Goal: Task Accomplishment & Management: Use online tool/utility

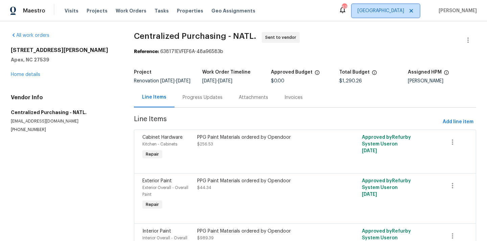
click at [410, 11] on span "[GEOGRAPHIC_DATA]" at bounding box center [386, 11] width 68 height 14
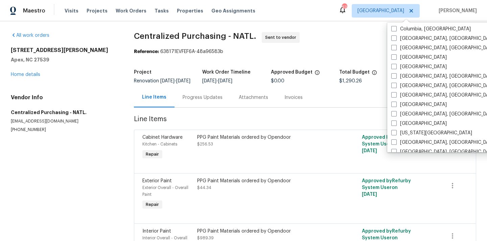
scroll to position [162, 0]
click at [401, 105] on label "[GEOGRAPHIC_DATA]" at bounding box center [418, 104] width 55 height 7
click at [396, 105] on input "[GEOGRAPHIC_DATA]" at bounding box center [393, 103] width 4 height 4
checkbox input "true"
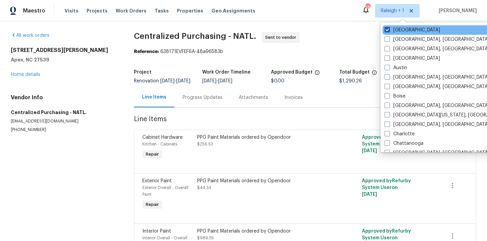
click at [405, 30] on label "[GEOGRAPHIC_DATA]" at bounding box center [412, 30] width 55 height 7
click at [389, 30] on input "[GEOGRAPHIC_DATA]" at bounding box center [387, 29] width 4 height 4
checkbox input "false"
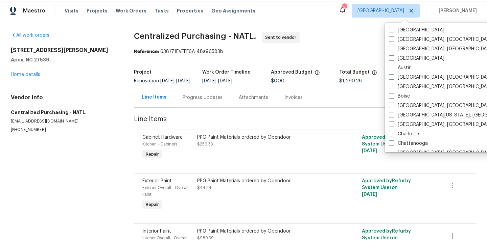
click at [396, 11] on span "[GEOGRAPHIC_DATA]" at bounding box center [380, 10] width 47 height 7
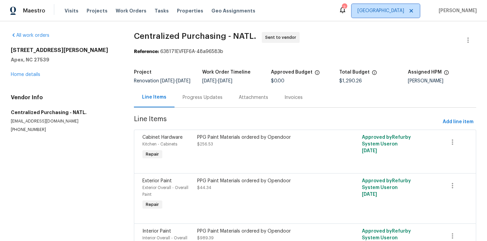
click at [396, 11] on span "[GEOGRAPHIC_DATA]" at bounding box center [380, 10] width 47 height 7
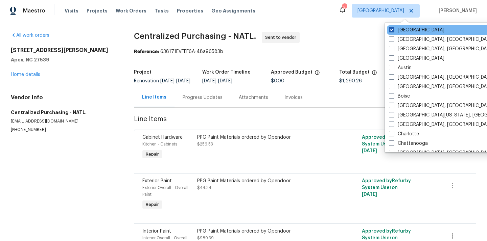
click at [403, 27] on label "[GEOGRAPHIC_DATA]" at bounding box center [416, 30] width 55 height 7
click at [393, 27] on input "[GEOGRAPHIC_DATA]" at bounding box center [391, 29] width 4 height 4
checkbox input "false"
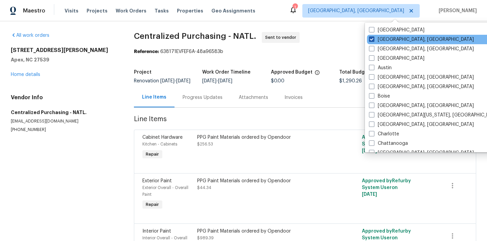
click at [388, 40] on label "[GEOGRAPHIC_DATA], [GEOGRAPHIC_DATA]" at bounding box center [421, 39] width 105 height 7
click at [373, 40] on input "[GEOGRAPHIC_DATA], [GEOGRAPHIC_DATA]" at bounding box center [371, 38] width 4 height 4
checkbox input "true"
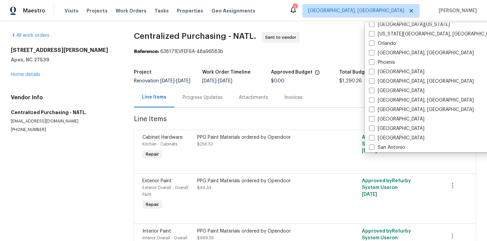
scroll to position [364, 0]
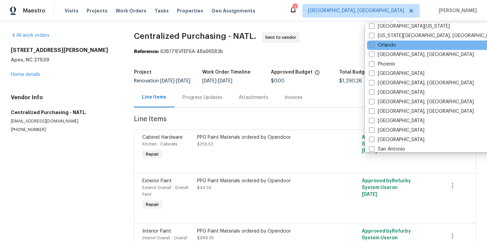
click at [389, 48] on label "Orlando" at bounding box center [382, 45] width 27 height 7
click at [373, 46] on input "Orlando" at bounding box center [371, 44] width 4 height 4
checkbox input "true"
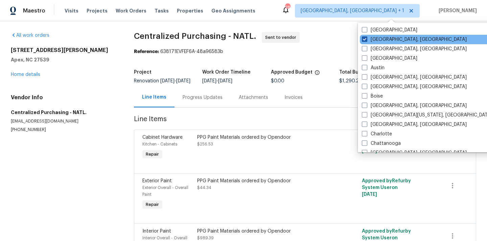
click at [381, 38] on label "[GEOGRAPHIC_DATA], [GEOGRAPHIC_DATA]" at bounding box center [414, 39] width 105 height 7
click at [366, 38] on input "[GEOGRAPHIC_DATA], [GEOGRAPHIC_DATA]" at bounding box center [364, 38] width 4 height 4
checkbox input "false"
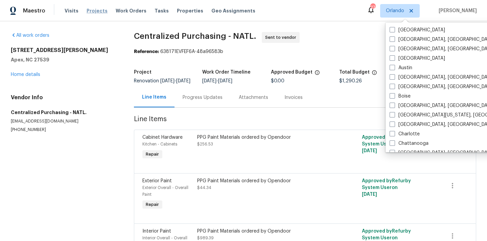
click at [93, 12] on span "Projects" at bounding box center [97, 10] width 21 height 7
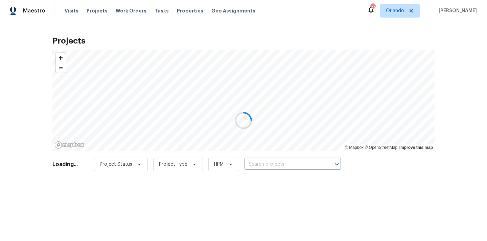
click at [283, 180] on div at bounding box center [243, 120] width 487 height 241
click at [286, 168] on div at bounding box center [243, 120] width 487 height 241
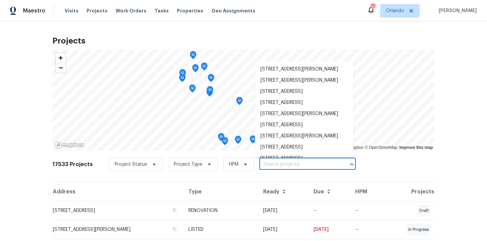
click at [287, 164] on input "text" at bounding box center [297, 165] width 77 height 10
paste input "5361 Silver Thistle"
type input "5361 Silver Thistle"
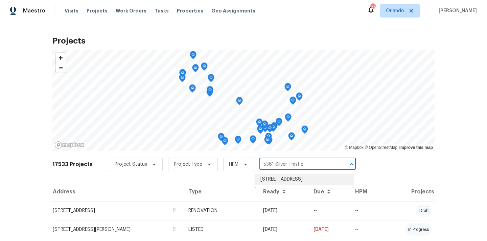
click at [284, 176] on li "[STREET_ADDRESS]" at bounding box center [304, 179] width 98 height 11
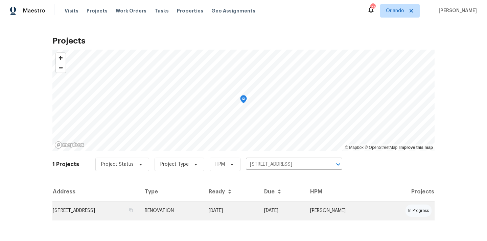
click at [249, 208] on td "[DATE]" at bounding box center [230, 211] width 55 height 19
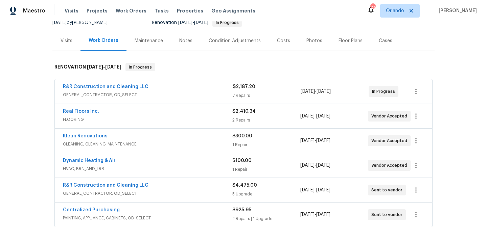
scroll to position [74, 0]
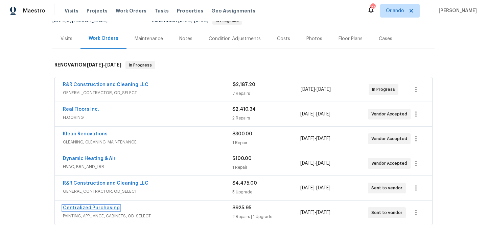
click at [84, 209] on link "Centralized Purchasing" at bounding box center [91, 208] width 57 height 5
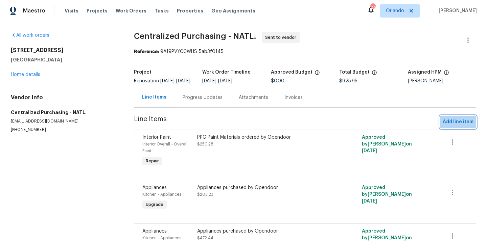
click at [455, 126] on span "Add line item" at bounding box center [458, 122] width 31 height 8
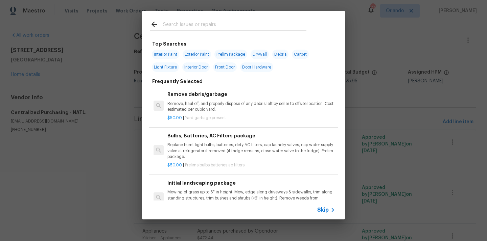
click at [289, 30] on div at bounding box center [228, 30] width 156 height 0
click at [284, 26] on input "text" at bounding box center [234, 25] width 143 height 10
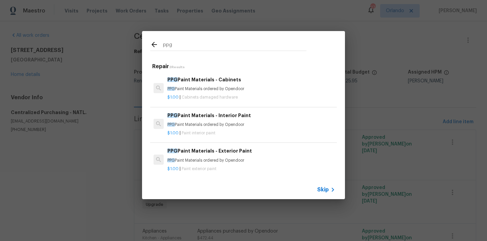
type input "ppg"
click at [214, 90] on p "PPG Paint Materials ordered by Opendoor" at bounding box center [251, 89] width 168 height 6
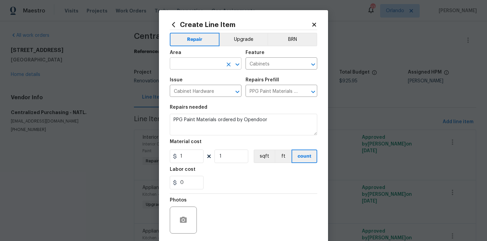
click at [180, 67] on input "text" at bounding box center [196, 64] width 53 height 10
click at [186, 82] on li "Kitchen" at bounding box center [206, 79] width 72 height 11
type input "Kitchen"
drag, startPoint x: 190, startPoint y: 154, endPoint x: 167, endPoint y: 154, distance: 22.7
click at [171, 154] on input "1" at bounding box center [187, 157] width 34 height 14
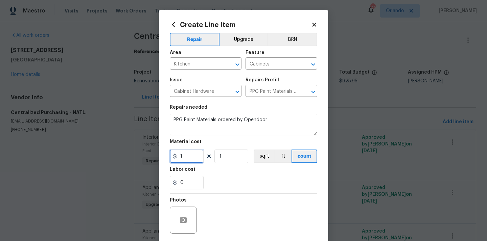
paste input "82.4"
type input "82.4"
click at [213, 178] on div "0" at bounding box center [243, 183] width 147 height 14
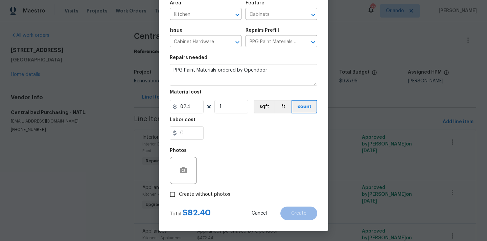
click at [204, 198] on label "Create without photos" at bounding box center [198, 194] width 64 height 13
click at [179, 198] on input "Create without photos" at bounding box center [172, 194] width 13 height 13
checkbox input "true"
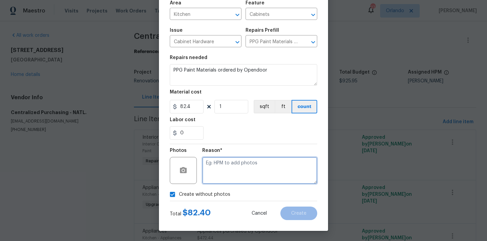
click at [229, 167] on textarea at bounding box center [259, 170] width 115 height 27
type textarea "N/A"
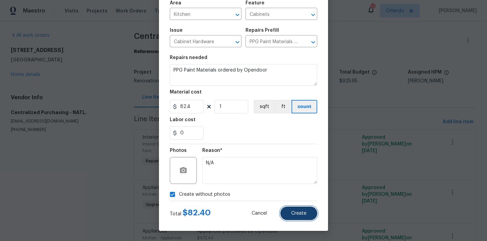
click at [302, 217] on button "Create" at bounding box center [298, 214] width 37 height 14
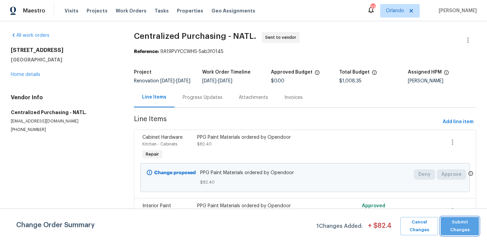
click at [471, 226] on span "Submit Changes" at bounding box center [459, 227] width 31 height 16
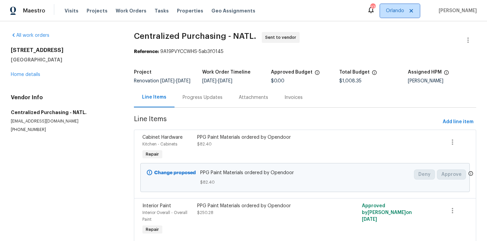
click at [399, 11] on span "Orlando" at bounding box center [395, 10] width 18 height 7
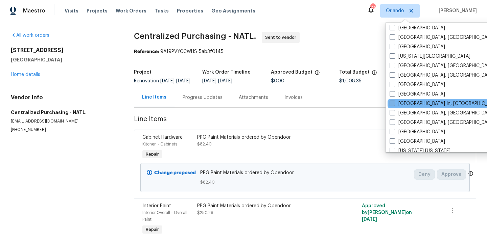
scroll to position [239, 0]
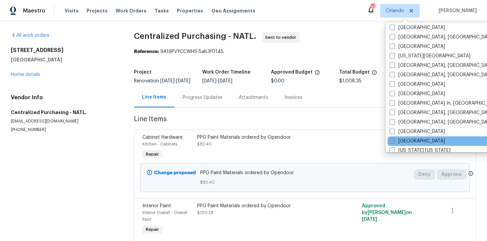
click at [400, 139] on label "[GEOGRAPHIC_DATA]" at bounding box center [417, 141] width 55 height 7
click at [394, 139] on input "[GEOGRAPHIC_DATA]" at bounding box center [392, 140] width 4 height 4
checkbox input "true"
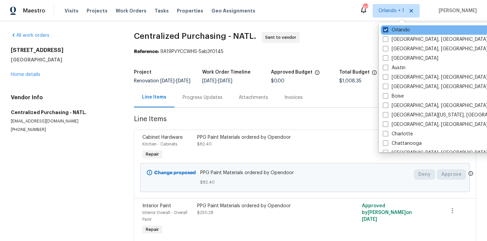
click at [398, 27] on label "Orlando" at bounding box center [396, 30] width 27 height 7
click at [387, 27] on input "Orlando" at bounding box center [385, 29] width 4 height 4
checkbox input "false"
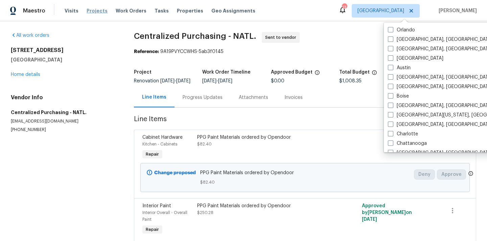
click at [89, 11] on span "Projects" at bounding box center [97, 10] width 21 height 7
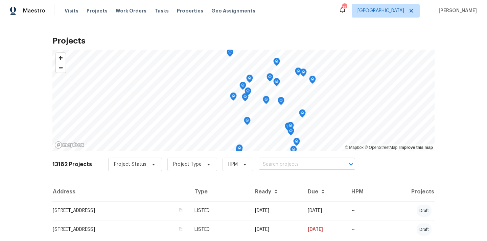
click at [271, 164] on input "text" at bounding box center [297, 165] width 77 height 10
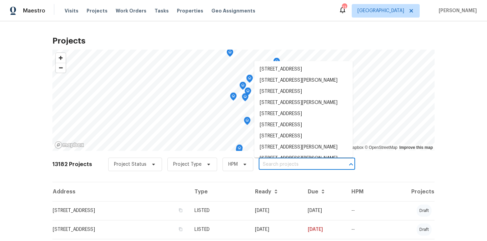
paste input "[URL][DOMAIN_NAME]"
type input "[URL][DOMAIN_NAME]"
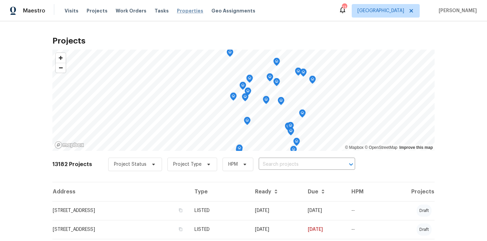
click at [178, 8] on span "Properties" at bounding box center [190, 10] width 26 height 7
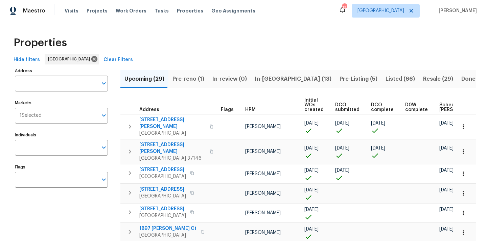
click at [219, 77] on span "In-review (0)" at bounding box center [229, 78] width 34 height 9
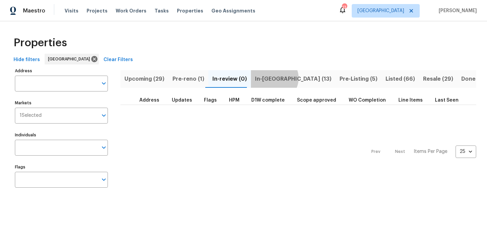
click at [270, 78] on span "In-[GEOGRAPHIC_DATA] (13)" at bounding box center [293, 78] width 76 height 9
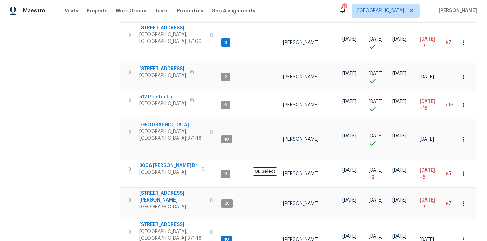
scroll to position [253, 0]
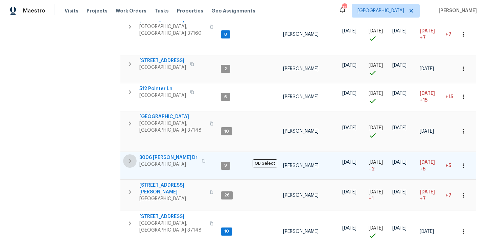
click at [129, 159] on icon "button" at bounding box center [130, 161] width 2 height 4
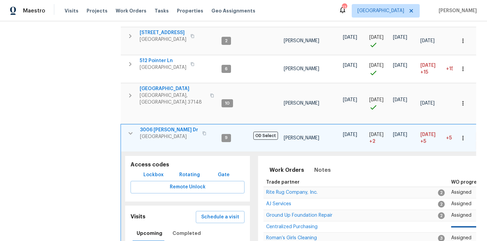
scroll to position [283, 0]
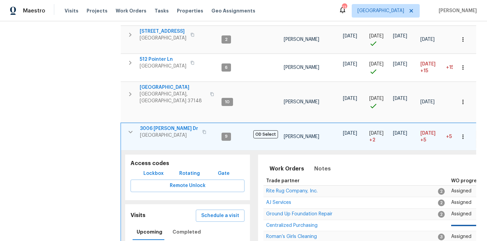
click at [152, 170] on span "Lockbox" at bounding box center [153, 174] width 20 height 8
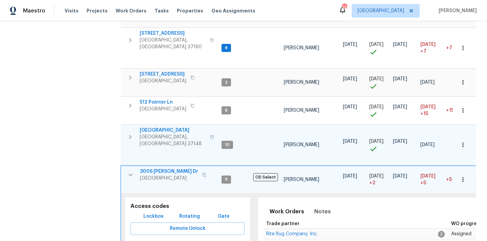
scroll to position [234, 0]
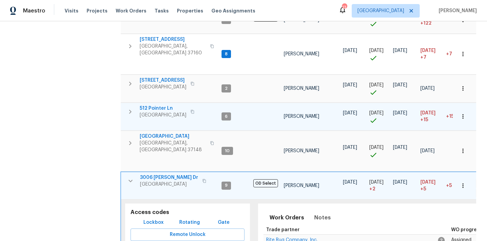
click at [126, 108] on icon "button" at bounding box center [130, 112] width 8 height 8
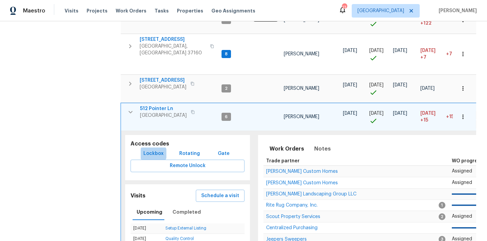
click at [153, 150] on span "Lockbox" at bounding box center [153, 154] width 20 height 8
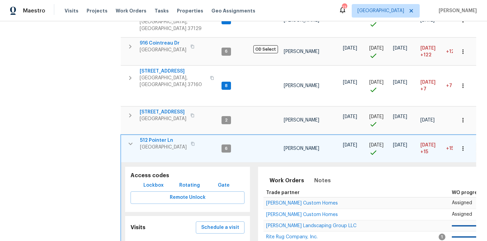
scroll to position [189, 0]
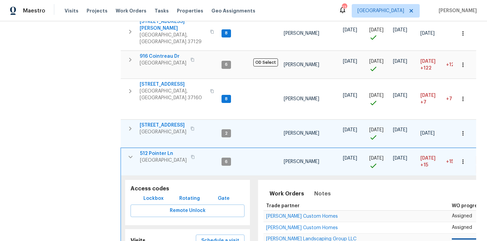
click at [129, 125] on icon "button" at bounding box center [130, 129] width 8 height 8
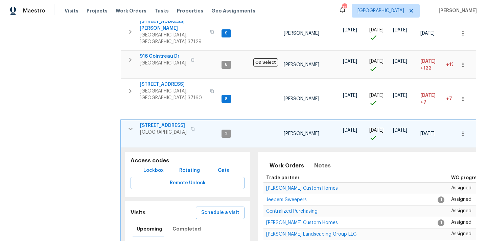
click at [153, 167] on span "Lockbox" at bounding box center [153, 171] width 20 height 8
click at [192, 127] on icon "button" at bounding box center [192, 129] width 3 height 4
click at [129, 125] on icon "button" at bounding box center [130, 129] width 8 height 8
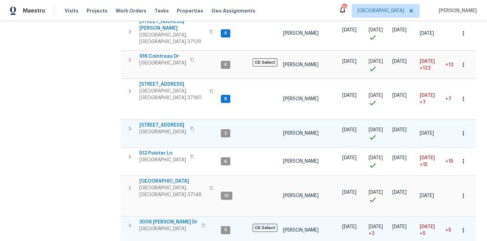
click at [190, 127] on icon "button" at bounding box center [191, 129] width 3 height 4
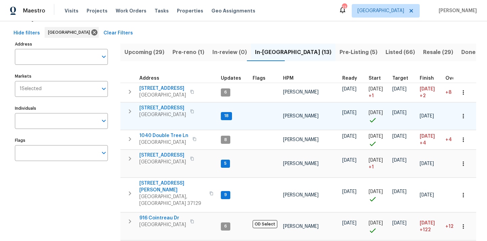
scroll to position [21, 0]
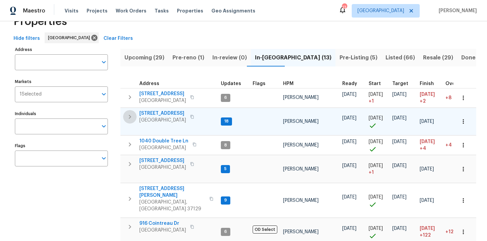
click at [128, 117] on icon "button" at bounding box center [130, 117] width 8 height 8
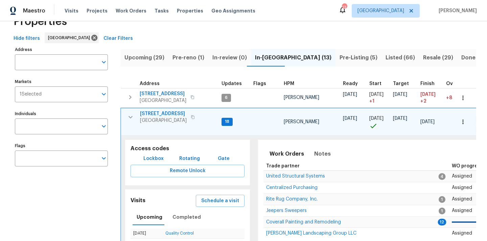
click at [154, 155] on span "Lockbox" at bounding box center [153, 159] width 20 height 8
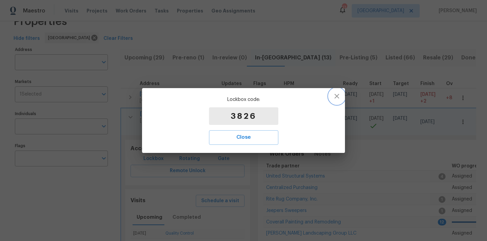
click at [338, 97] on icon "button" at bounding box center [337, 96] width 8 height 8
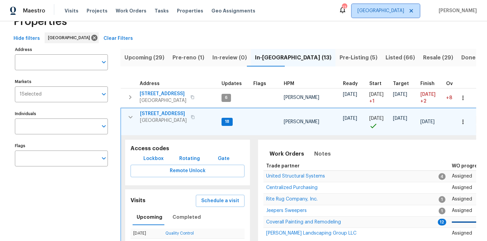
click at [403, 15] on span "[GEOGRAPHIC_DATA]" at bounding box center [386, 11] width 68 height 14
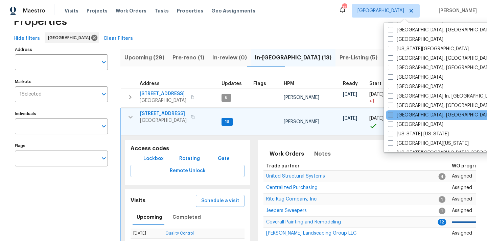
click at [401, 114] on label "[GEOGRAPHIC_DATA], [GEOGRAPHIC_DATA]" at bounding box center [440, 115] width 105 height 7
click at [392, 114] on input "[GEOGRAPHIC_DATA], [GEOGRAPHIC_DATA]" at bounding box center [390, 114] width 4 height 4
checkbox input "true"
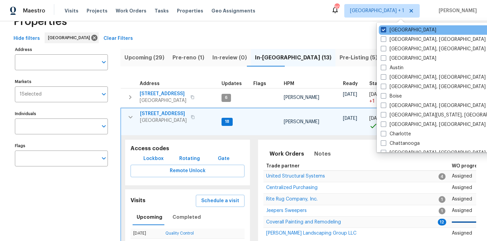
click at [402, 31] on label "[GEOGRAPHIC_DATA]" at bounding box center [408, 30] width 55 height 7
click at [385, 31] on input "[GEOGRAPHIC_DATA]" at bounding box center [383, 29] width 4 height 4
checkbox input "false"
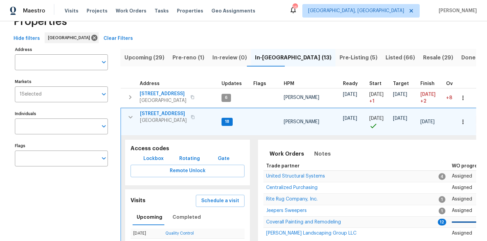
click at [88, 6] on div "Visits Projects Work Orders Tasks Properties Geo Assignments" at bounding box center [164, 11] width 199 height 14
click at [88, 11] on span "Projects" at bounding box center [97, 10] width 21 height 7
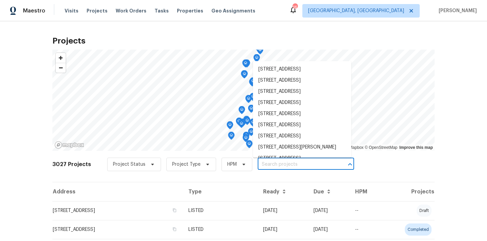
click at [316, 160] on input "text" at bounding box center [296, 165] width 77 height 10
paste input "[STREET_ADDRESS]"
type input "[STREET_ADDRESS]"
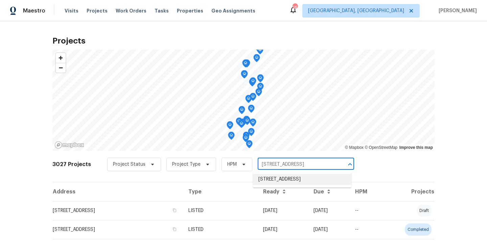
click at [292, 182] on li "[STREET_ADDRESS]" at bounding box center [302, 179] width 98 height 11
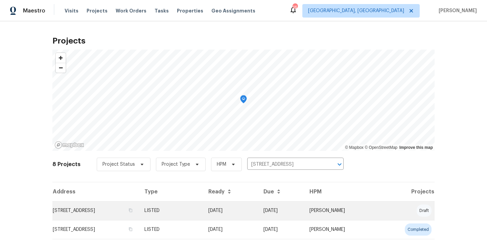
click at [139, 209] on td "[STREET_ADDRESS]" at bounding box center [95, 211] width 87 height 19
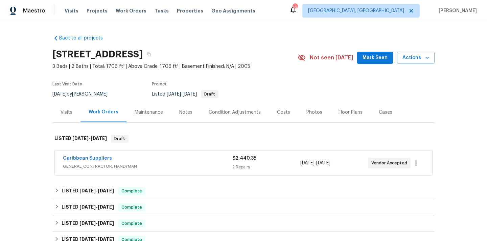
scroll to position [159, 0]
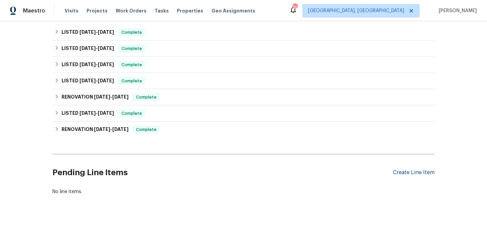
click at [418, 176] on div "Create Line Item" at bounding box center [414, 173] width 42 height 6
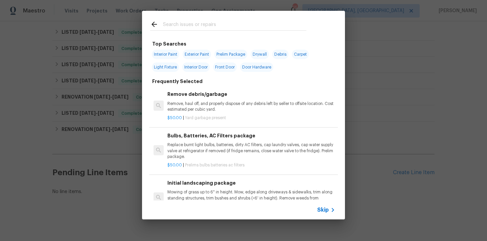
click at [240, 25] on input "text" at bounding box center [234, 25] width 143 height 10
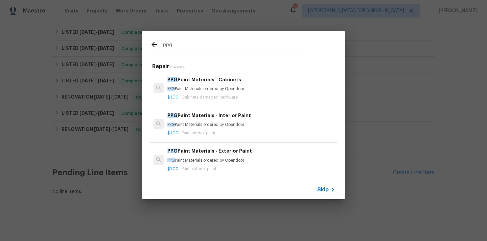
type input "ppg"
click at [208, 155] on h6 "PPG Paint Materials - Exterior Paint" at bounding box center [251, 150] width 168 height 7
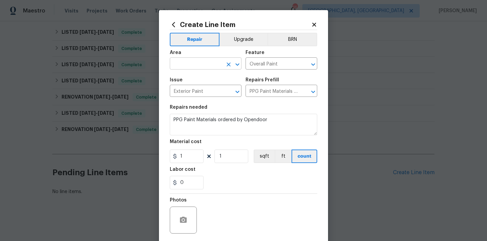
click at [179, 69] on input "text" at bounding box center [196, 64] width 53 height 10
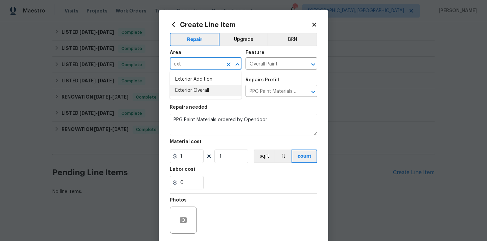
click at [191, 89] on li "Exterior Overall" at bounding box center [206, 90] width 72 height 11
type input "Exterior Overall"
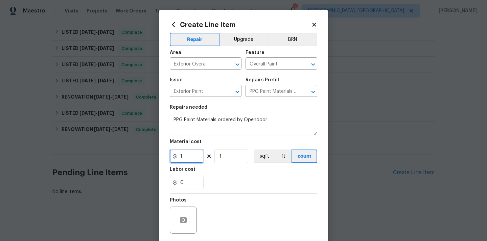
drag, startPoint x: 185, startPoint y: 155, endPoint x: 168, endPoint y: 155, distance: 16.9
click at [171, 155] on input "1" at bounding box center [187, 157] width 34 height 14
paste input "569.3"
type input "569.3"
click at [231, 173] on div "Labor cost" at bounding box center [243, 171] width 147 height 9
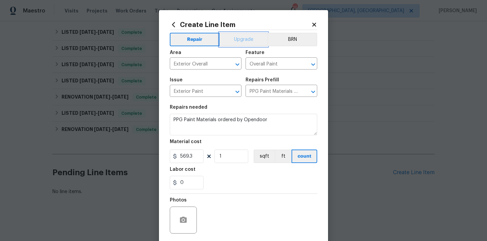
click at [239, 36] on button "Upgrade" at bounding box center [243, 40] width 48 height 14
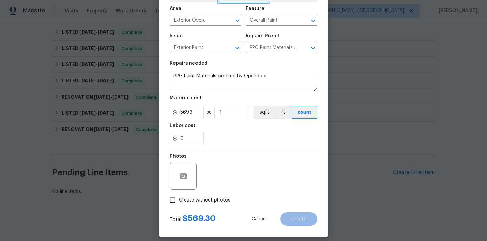
scroll to position [50, 0]
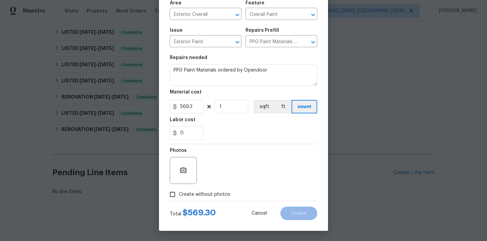
click at [222, 194] on span "Create without photos" at bounding box center [204, 194] width 51 height 7
click at [179, 194] on input "Create without photos" at bounding box center [172, 194] width 13 height 13
checkbox input "true"
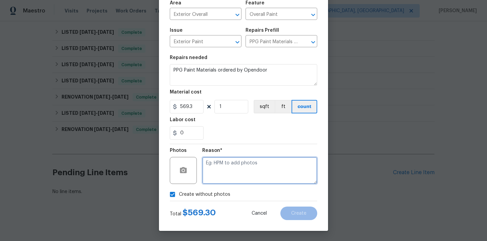
click at [229, 173] on textarea at bounding box center [259, 170] width 115 height 27
type textarea "N/A"
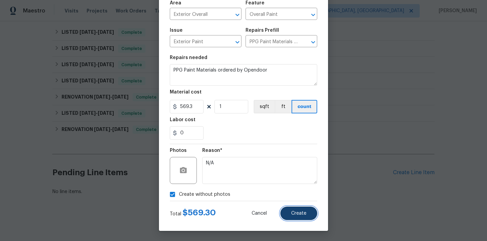
click at [308, 209] on button "Create" at bounding box center [298, 214] width 37 height 14
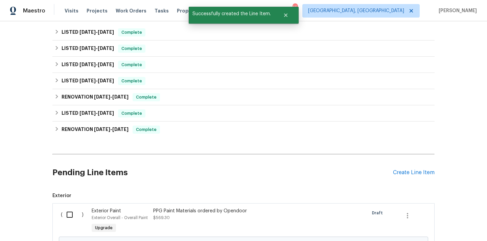
click at [68, 214] on input "checkbox" at bounding box center [72, 215] width 19 height 14
checkbox input "true"
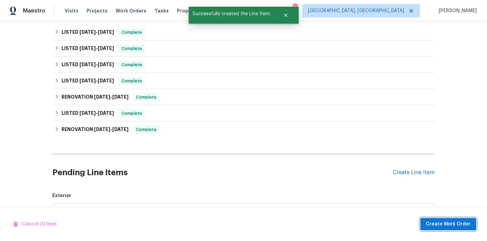
click at [435, 225] on span "Create Work Order" at bounding box center [448, 225] width 45 height 8
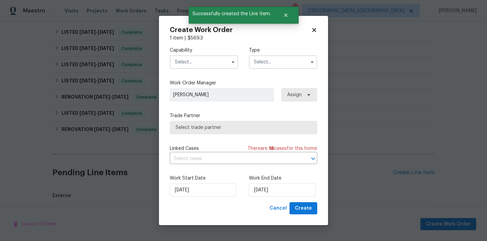
click at [204, 60] on input "text" at bounding box center [204, 62] width 68 height 14
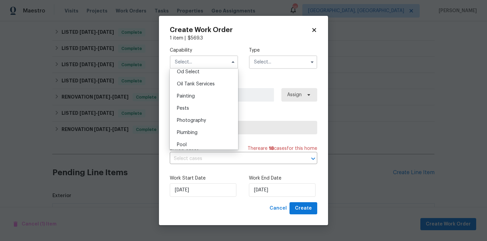
scroll to position [550, 0]
click at [198, 94] on div "Painting" at bounding box center [203, 95] width 65 height 12
type input "Painting"
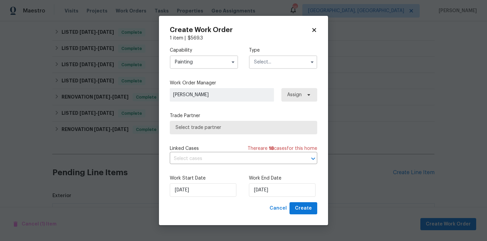
click at [282, 59] on input "text" at bounding box center [283, 62] width 68 height 14
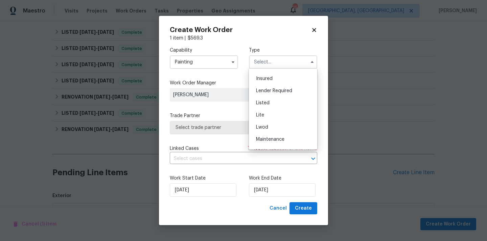
scroll to position [47, 0]
click at [273, 101] on div "Listed" at bounding box center [283, 103] width 65 height 12
type input "Listed"
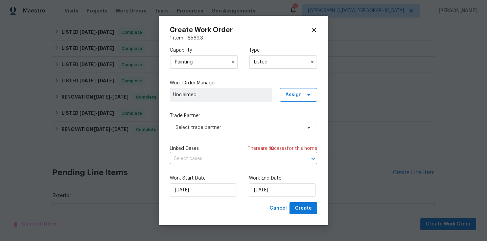
click at [294, 88] on div "Work Order Manager Unclaimed Assign" at bounding box center [243, 91] width 147 height 22
click at [292, 94] on span "Assign" at bounding box center [293, 95] width 16 height 7
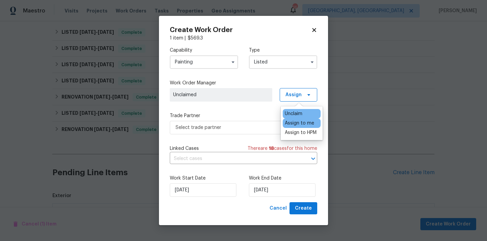
click at [293, 126] on div "Assign to me" at bounding box center [299, 123] width 29 height 7
click at [245, 124] on span "Select trade partner" at bounding box center [239, 127] width 126 height 7
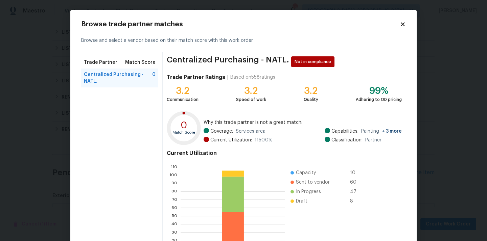
scroll to position [57, 0]
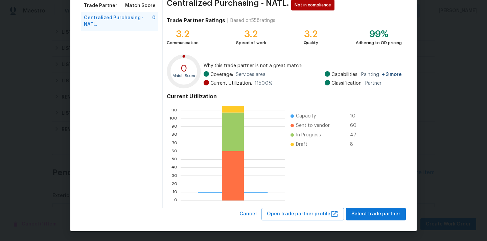
click at [364, 206] on div "Centralized Purchasing - NATL. Not in compliance Trade Partner Ratings | Based …" at bounding box center [284, 102] width 243 height 213
click at [363, 216] on span "Select trade partner" at bounding box center [375, 214] width 49 height 8
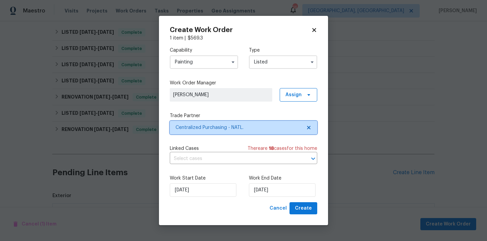
scroll to position [0, 0]
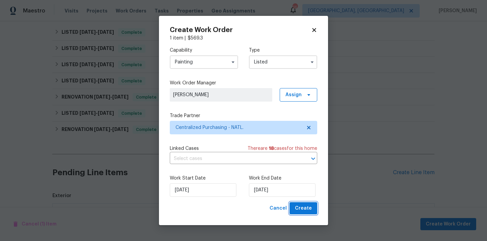
click at [304, 210] on span "Create" at bounding box center [303, 209] width 17 height 8
checkbox input "false"
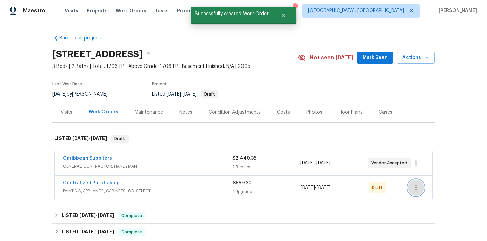
click at [422, 187] on button "button" at bounding box center [416, 188] width 16 height 16
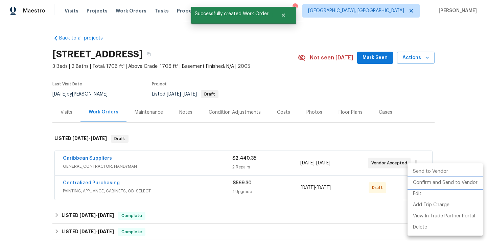
click at [419, 185] on li "Confirm and Send to Vendor" at bounding box center [445, 183] width 75 height 11
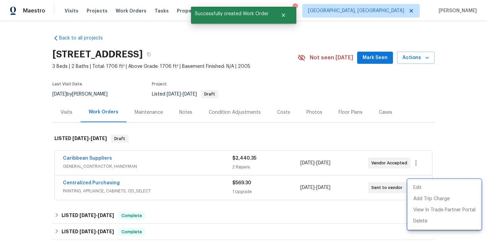
click at [160, 194] on div at bounding box center [243, 120] width 487 height 241
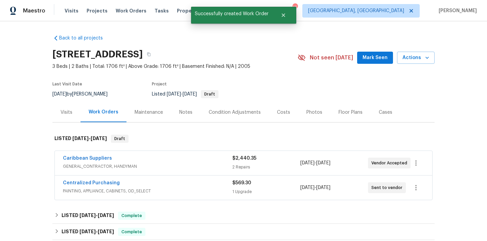
click at [106, 180] on span "Centralized Purchasing" at bounding box center [91, 183] width 57 height 7
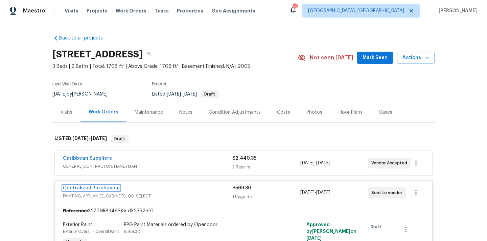
click at [101, 186] on link "Centralized Purchasing" at bounding box center [91, 188] width 57 height 5
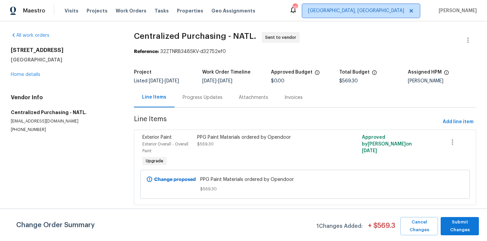
click at [401, 8] on span "[GEOGRAPHIC_DATA], [GEOGRAPHIC_DATA]" at bounding box center [356, 10] width 96 height 7
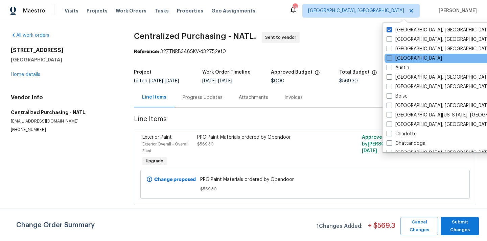
click at [399, 57] on label "[GEOGRAPHIC_DATA]" at bounding box center [414, 58] width 55 height 7
click at [391, 57] on input "[GEOGRAPHIC_DATA]" at bounding box center [389, 57] width 4 height 4
checkbox input "true"
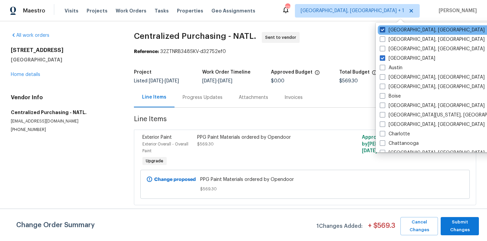
click at [395, 27] on label "[GEOGRAPHIC_DATA], [GEOGRAPHIC_DATA]" at bounding box center [432, 30] width 105 height 7
click at [384, 27] on input "[GEOGRAPHIC_DATA], [GEOGRAPHIC_DATA]" at bounding box center [382, 29] width 4 height 4
checkbox input "false"
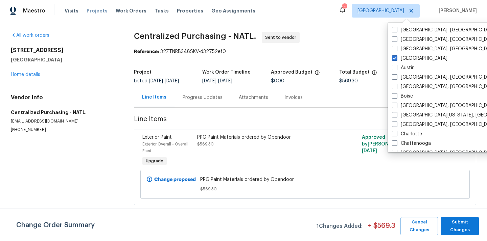
click at [91, 12] on span "Projects" at bounding box center [97, 10] width 21 height 7
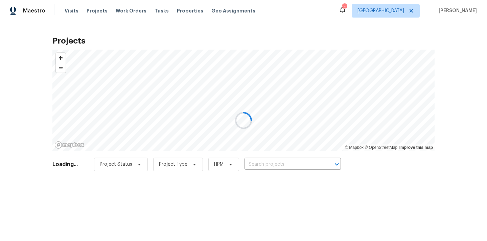
click at [278, 161] on div at bounding box center [243, 120] width 487 height 241
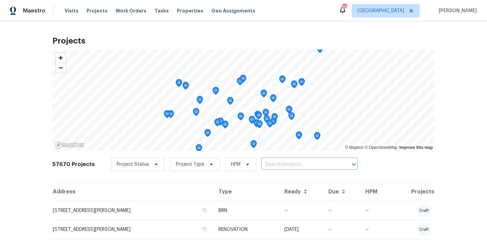
click at [278, 161] on input "text" at bounding box center [299, 165] width 77 height 10
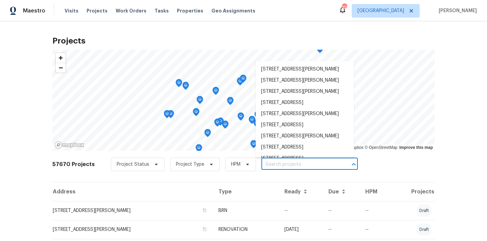
paste input "[STREET_ADDRESS]"
type input "[STREET_ADDRESS]"
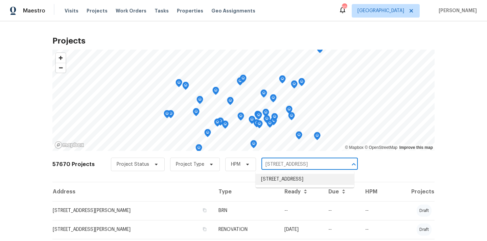
click at [281, 185] on li "[STREET_ADDRESS]" at bounding box center [305, 179] width 98 height 11
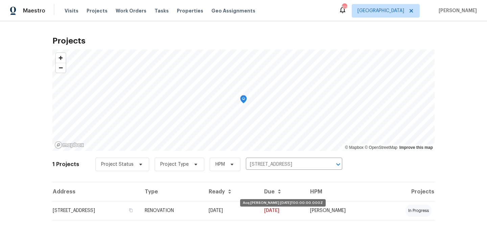
click at [259, 209] on td "[DATE]" at bounding box center [230, 211] width 55 height 19
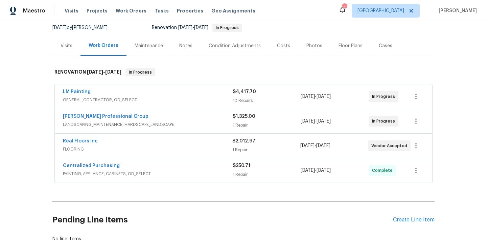
scroll to position [74, 0]
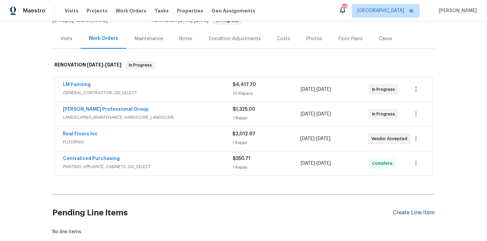
click at [410, 214] on div "Create Line Item" at bounding box center [414, 213] width 42 height 6
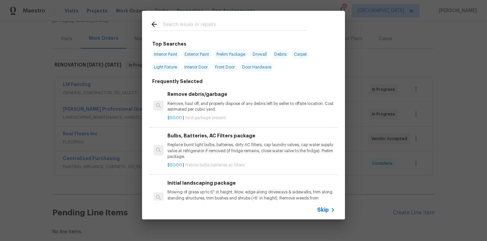
click at [269, 24] on input "text" at bounding box center [234, 25] width 143 height 10
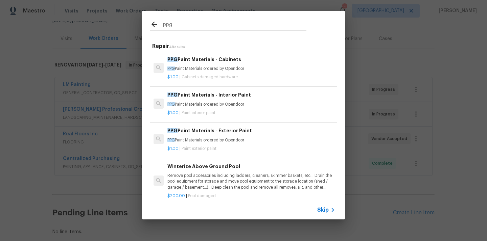
type input "ppg"
click at [226, 113] on p "$1.00 | Paint interior paint" at bounding box center [251, 113] width 168 height 6
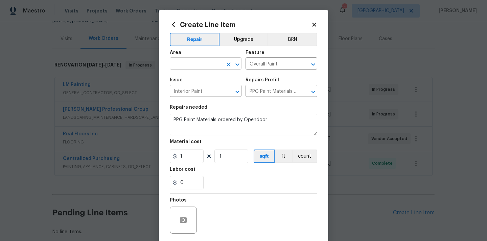
click at [200, 63] on input "text" at bounding box center [196, 64] width 53 height 10
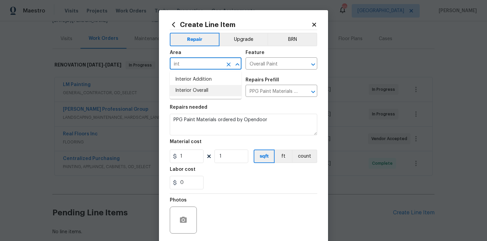
click at [201, 90] on li "Interior Overall" at bounding box center [206, 90] width 72 height 11
type input "Interior Overall"
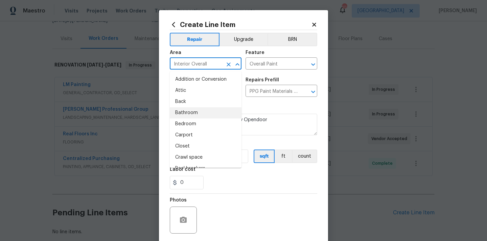
click at [267, 109] on div "Repairs needed" at bounding box center [243, 109] width 147 height 9
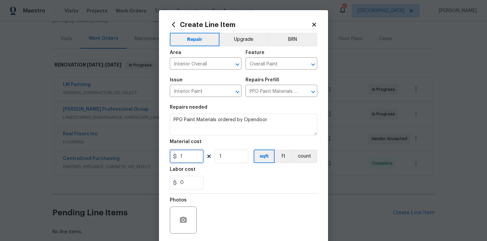
drag, startPoint x: 189, startPoint y: 156, endPoint x: 162, endPoint y: 156, distance: 27.1
click at [165, 156] on div "Create Line Item Repair Upgrade BRN Area Interior Overall ​ Feature Overall Pai…" at bounding box center [243, 145] width 169 height 271
paste input "62.49"
type input "62.49"
click at [244, 188] on div "0" at bounding box center [243, 183] width 147 height 14
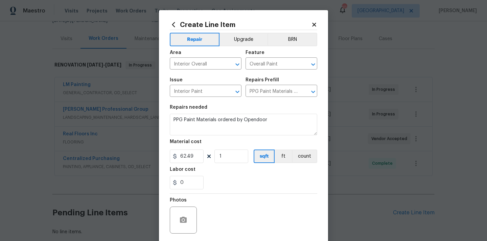
scroll to position [50, 0]
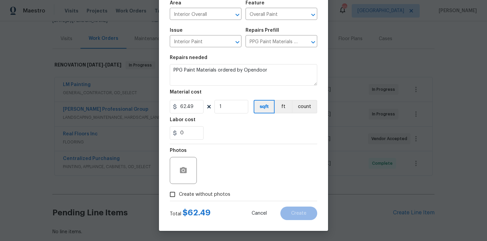
click at [218, 193] on span "Create without photos" at bounding box center [204, 194] width 51 height 7
click at [179, 193] on input "Create without photos" at bounding box center [172, 194] width 13 height 13
checkbox input "true"
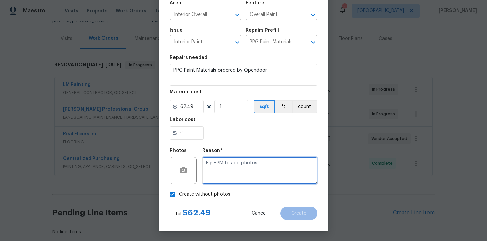
click at [224, 176] on textarea at bounding box center [259, 170] width 115 height 27
type textarea "N/A"
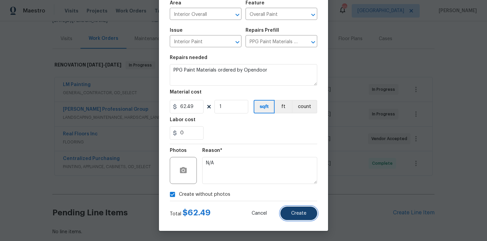
click at [305, 218] on button "Create" at bounding box center [298, 214] width 37 height 14
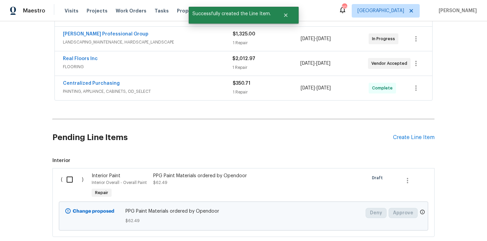
scroll to position [157, 0]
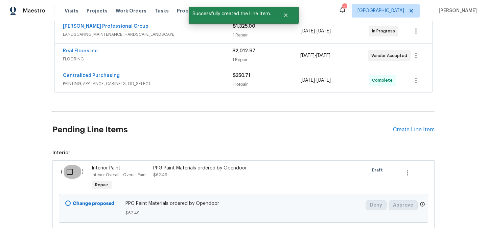
click at [70, 173] on input "checkbox" at bounding box center [72, 172] width 19 height 14
checkbox input "true"
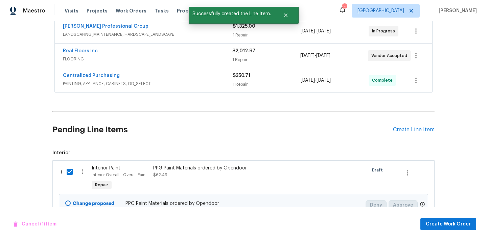
click at [436, 232] on div "Cancel (1) Item Create Work Order" at bounding box center [243, 224] width 487 height 34
click at [436, 224] on span "Create Work Order" at bounding box center [448, 225] width 45 height 8
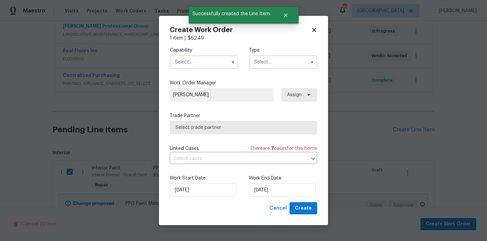
click at [198, 58] on input "text" at bounding box center [204, 62] width 68 height 14
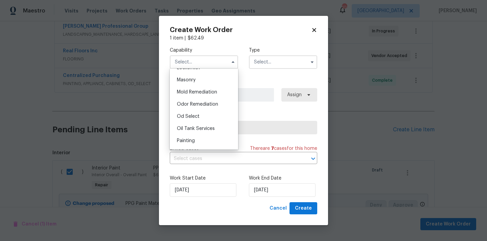
scroll to position [508, 0]
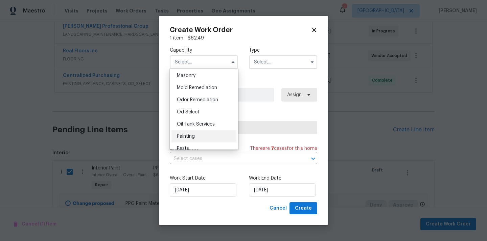
click at [194, 137] on span "Painting" at bounding box center [186, 136] width 18 height 5
type input "Painting"
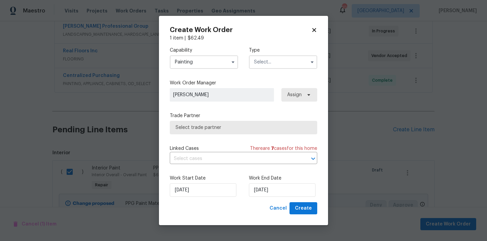
click at [273, 64] on input "text" at bounding box center [283, 62] width 68 height 14
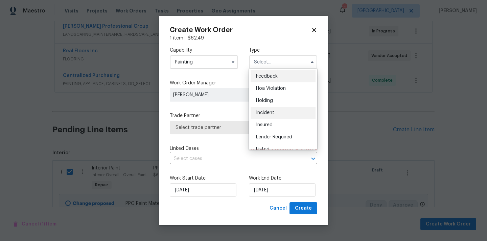
scroll to position [154, 0]
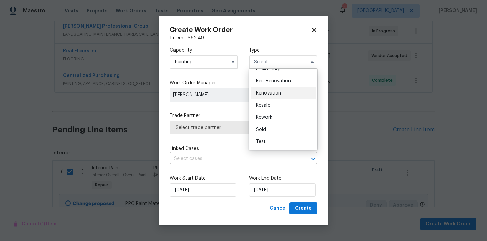
click at [282, 95] on div "Renovation" at bounding box center [283, 93] width 65 height 12
type input "Renovation"
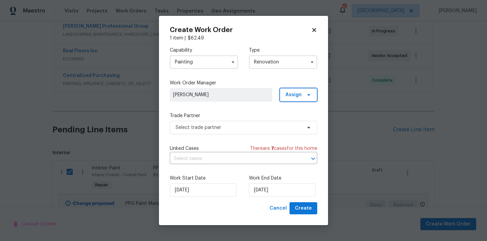
click at [306, 95] on icon at bounding box center [308, 94] width 5 height 5
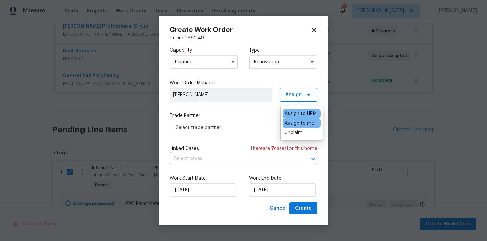
click at [300, 125] on div "Assign to me" at bounding box center [299, 123] width 29 height 7
click at [248, 129] on span "Select trade partner" at bounding box center [239, 127] width 126 height 7
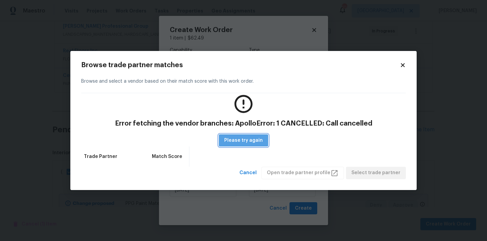
click at [248, 141] on span "Please try again" at bounding box center [243, 141] width 39 height 8
click at [257, 174] on span "Cancel" at bounding box center [247, 173] width 17 height 8
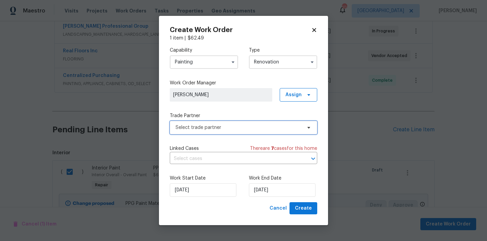
click at [280, 132] on span "Select trade partner" at bounding box center [243, 128] width 147 height 14
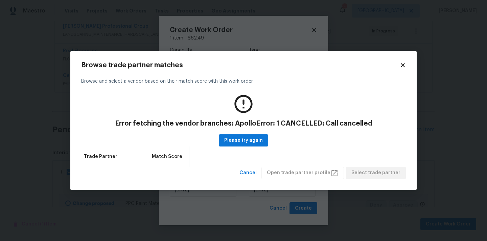
click at [403, 66] on icon at bounding box center [403, 66] width 4 height 4
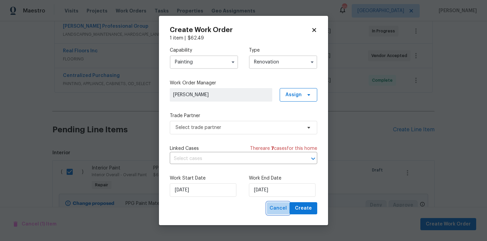
click at [287, 203] on button "Cancel" at bounding box center [278, 209] width 23 height 13
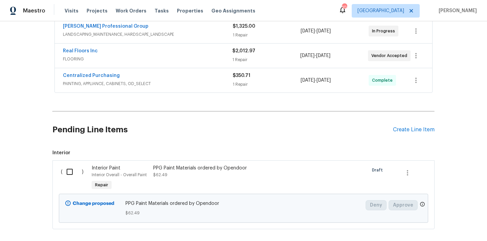
click at [69, 172] on input "checkbox" at bounding box center [72, 172] width 19 height 14
checkbox input "true"
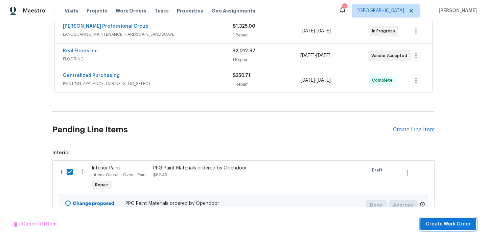
click at [435, 221] on span "Create Work Order" at bounding box center [448, 225] width 45 height 8
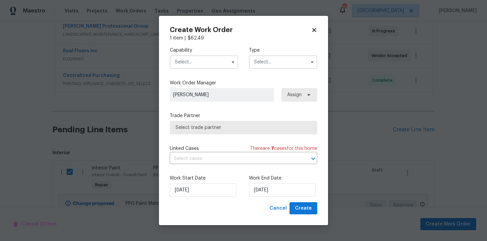
click at [213, 65] on input "text" at bounding box center [204, 62] width 68 height 14
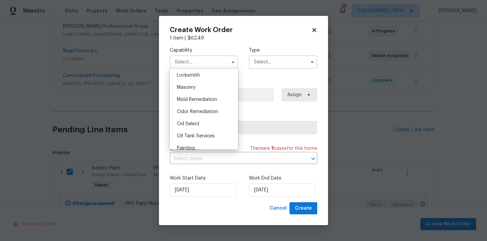
scroll to position [507, 0]
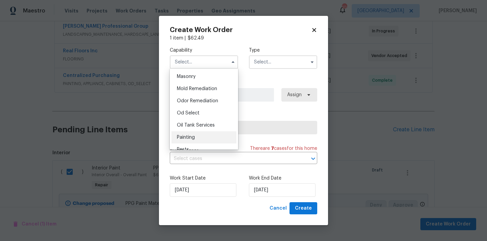
click at [209, 135] on div "Painting" at bounding box center [203, 138] width 65 height 12
type input "Painting"
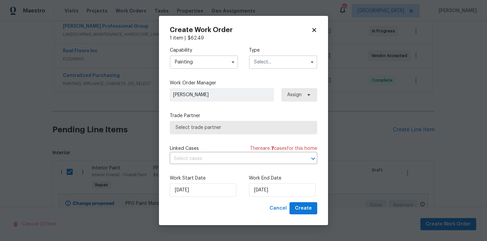
click at [281, 64] on input "text" at bounding box center [283, 62] width 68 height 14
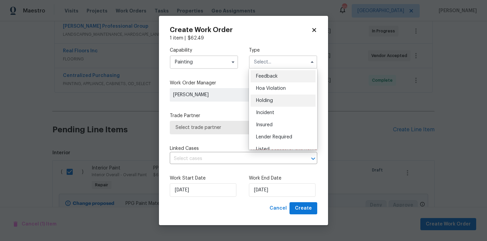
scroll to position [154, 0]
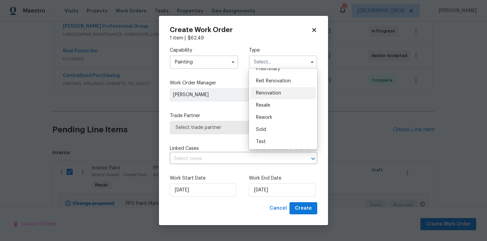
click at [276, 94] on span "Renovation" at bounding box center [268, 93] width 25 height 5
type input "Renovation"
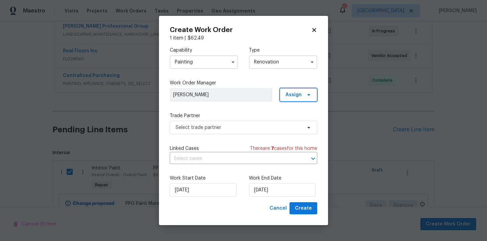
click at [304, 95] on span at bounding box center [307, 94] width 7 height 5
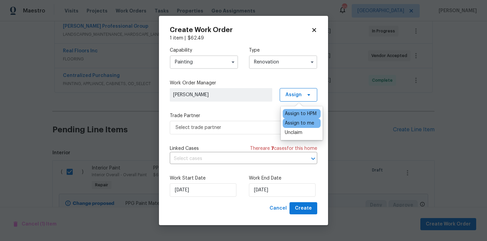
click at [297, 122] on div "Assign to me" at bounding box center [299, 123] width 29 height 7
click at [243, 126] on span "Select trade partner" at bounding box center [239, 127] width 126 height 7
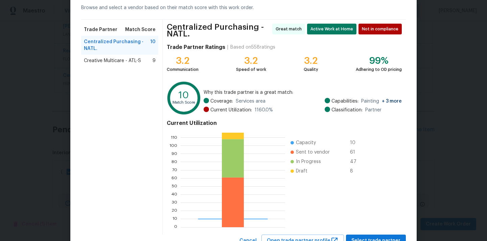
scroll to position [60, 0]
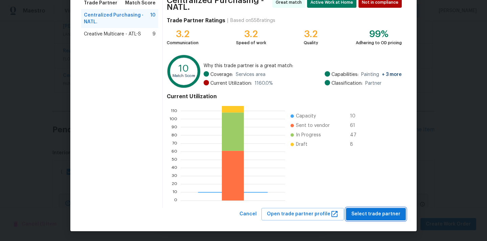
click at [385, 215] on span "Select trade partner" at bounding box center [375, 214] width 49 height 8
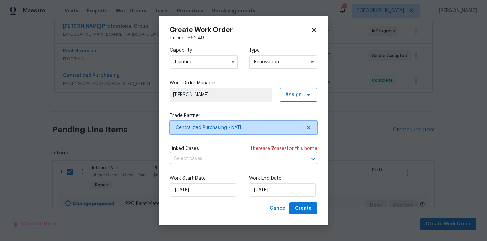
scroll to position [0, 0]
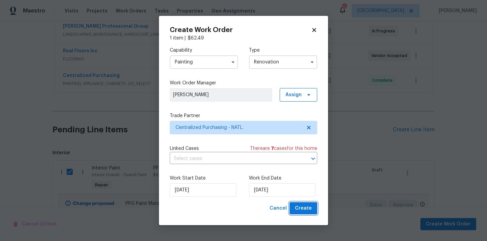
click at [307, 207] on span "Create" at bounding box center [303, 209] width 17 height 8
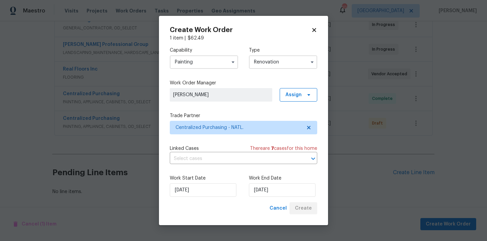
scroll to position [139, 0]
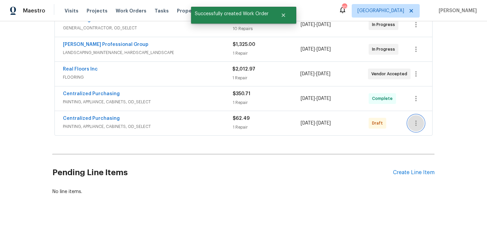
click at [416, 125] on icon "button" at bounding box center [415, 123] width 1 height 5
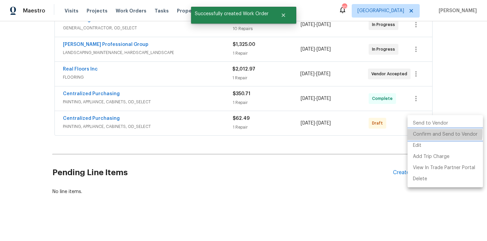
click at [418, 133] on li "Confirm and Send to Vendor" at bounding box center [445, 134] width 75 height 11
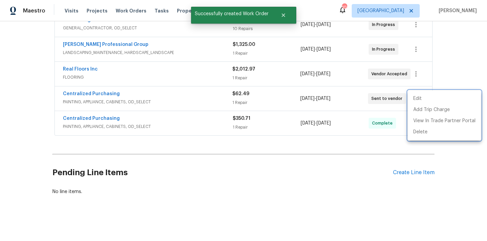
click at [75, 90] on div at bounding box center [243, 120] width 487 height 241
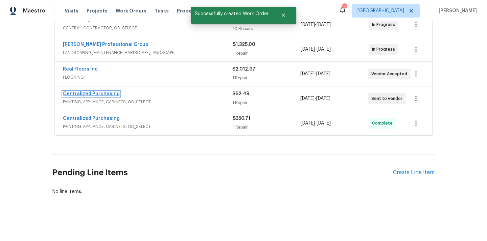
click at [74, 95] on link "Centralized Purchasing" at bounding box center [91, 94] width 57 height 5
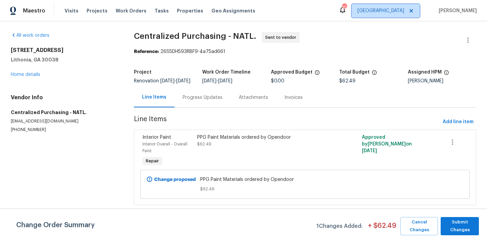
click at [403, 12] on span "[GEOGRAPHIC_DATA]" at bounding box center [380, 10] width 47 height 7
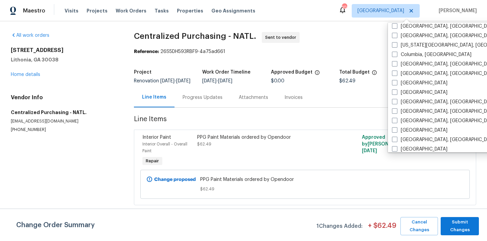
scroll to position [167, 0]
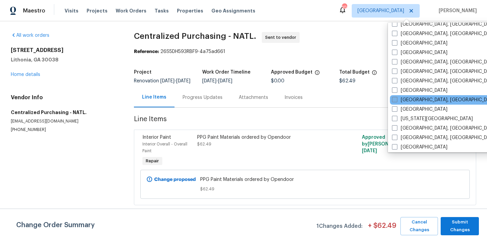
click at [407, 98] on label "[GEOGRAPHIC_DATA], [GEOGRAPHIC_DATA]" at bounding box center [444, 100] width 105 height 7
click at [396, 98] on input "[GEOGRAPHIC_DATA], [GEOGRAPHIC_DATA]" at bounding box center [394, 99] width 4 height 4
checkbox input "true"
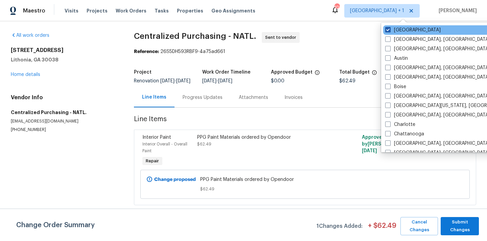
click at [391, 30] on label "[GEOGRAPHIC_DATA]" at bounding box center [412, 30] width 55 height 7
click at [390, 30] on input "[GEOGRAPHIC_DATA]" at bounding box center [387, 29] width 4 height 4
checkbox input "false"
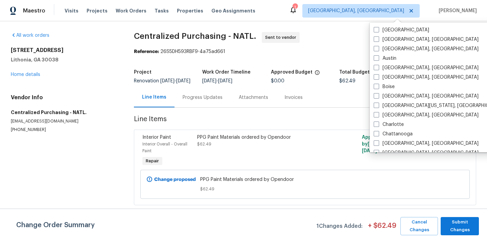
click at [96, 7] on div "Visits Projects Work Orders Tasks Properties Geo Assignments" at bounding box center [164, 11] width 199 height 14
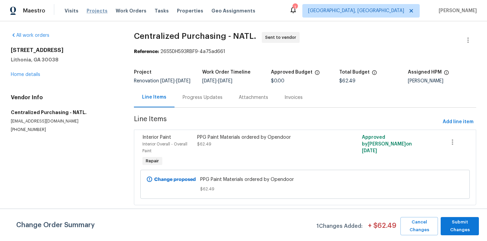
click at [96, 9] on span "Projects" at bounding box center [97, 10] width 21 height 7
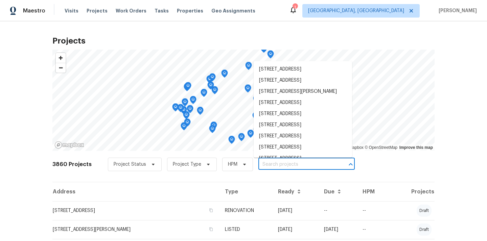
click at [288, 163] on input "text" at bounding box center [296, 165] width 77 height 10
paste input "[STREET_ADDRESS]"
type input "[STREET_ADDRESS]"
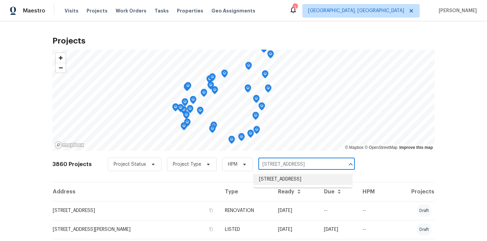
click at [279, 181] on li "[STREET_ADDRESS]" at bounding box center [303, 179] width 98 height 11
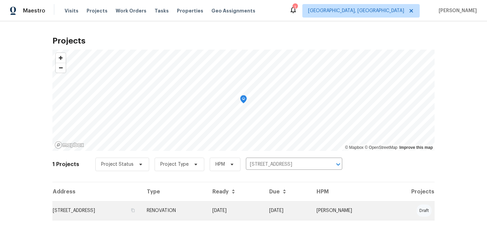
click at [141, 216] on td "[STREET_ADDRESS]" at bounding box center [96, 211] width 89 height 19
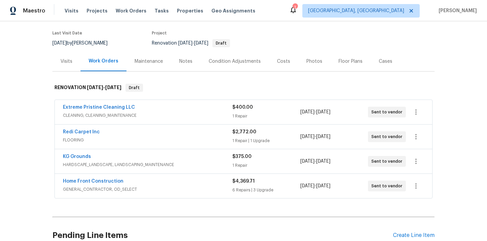
scroll to position [114, 0]
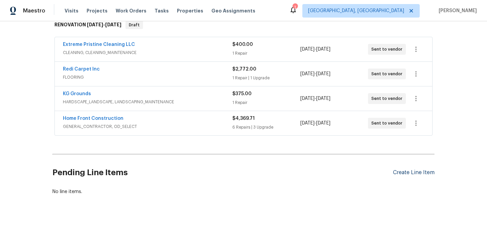
click at [410, 172] on div "Create Line Item" at bounding box center [414, 173] width 42 height 6
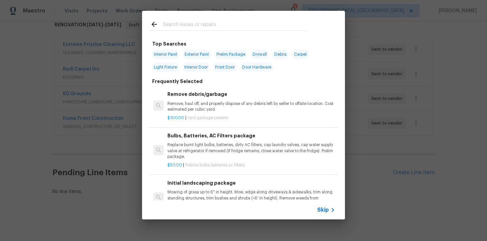
click at [277, 27] on input "text" at bounding box center [234, 25] width 143 height 10
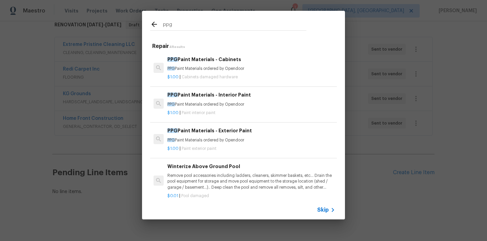
type input "ppg"
click at [210, 105] on p "PPG Paint Materials ordered by Opendoor" at bounding box center [251, 105] width 168 height 6
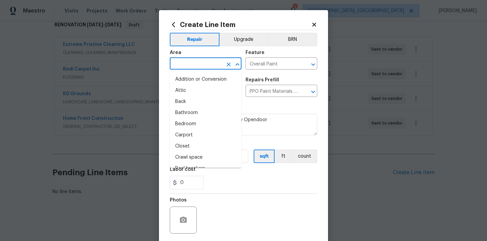
click at [195, 66] on input "text" at bounding box center [196, 64] width 53 height 10
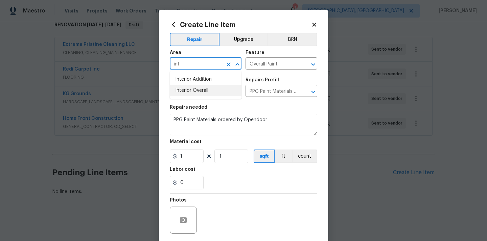
click at [200, 92] on li "Interior Overall" at bounding box center [206, 90] width 72 height 11
type input "Interior Overall"
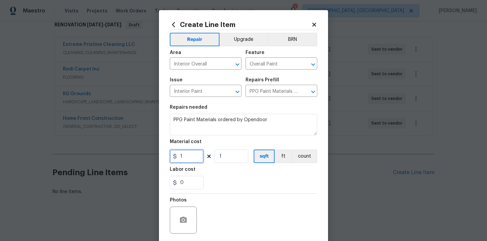
drag, startPoint x: 192, startPoint y: 156, endPoint x: 158, endPoint y: 156, distance: 34.2
click at [158, 156] on div "Create Line Item Repair Upgrade BRN Area Interior Overall ​ Feature Overall Pai…" at bounding box center [243, 120] width 487 height 241
paste input "382.08"
type input "382.08"
click at [219, 182] on div "0" at bounding box center [243, 183] width 147 height 14
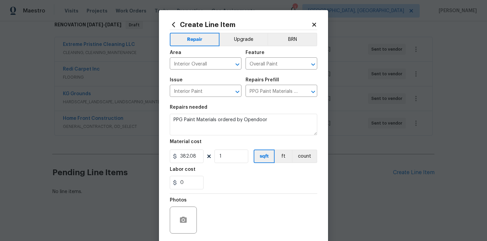
scroll to position [50, 0]
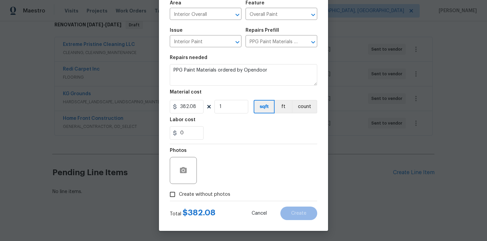
click at [208, 194] on span "Create without photos" at bounding box center [204, 194] width 51 height 7
click at [179, 194] on input "Create without photos" at bounding box center [172, 194] width 13 height 13
checkbox input "true"
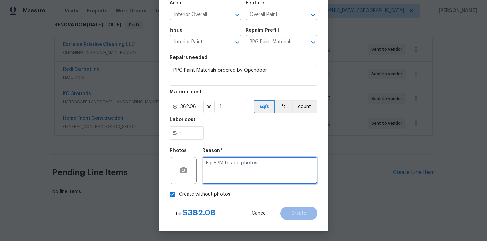
click at [222, 176] on textarea at bounding box center [259, 170] width 115 height 27
type textarea "N/A"
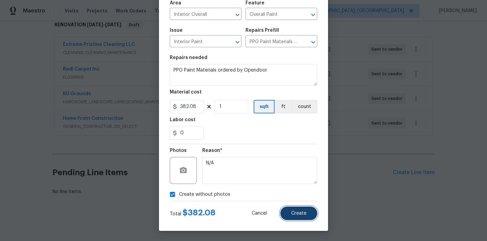
click at [300, 218] on button "Create" at bounding box center [298, 214] width 37 height 14
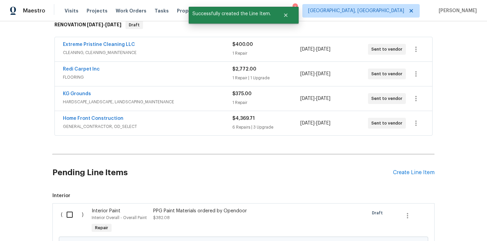
scroll to position [167, 0]
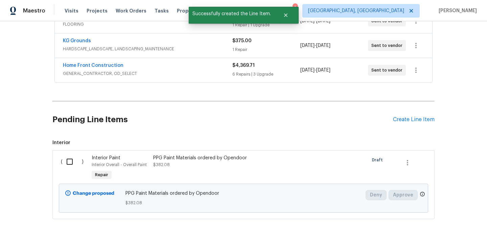
click at [78, 163] on input "checkbox" at bounding box center [72, 162] width 19 height 14
checkbox input "true"
click at [446, 225] on span "Create Work Order" at bounding box center [448, 225] width 45 height 8
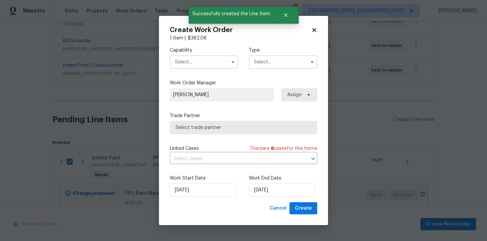
click at [216, 68] on input "text" at bounding box center [204, 62] width 68 height 14
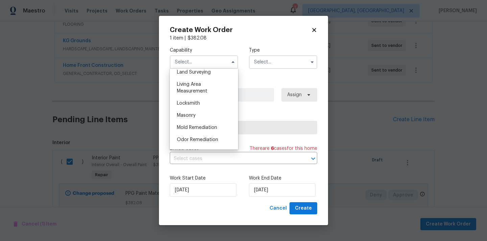
scroll to position [507, 0]
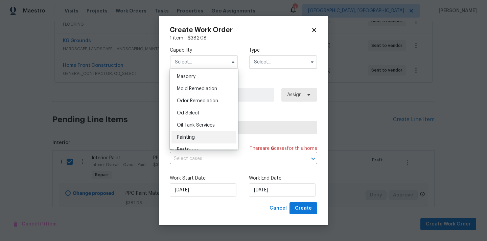
click at [197, 136] on div "Painting" at bounding box center [203, 138] width 65 height 12
type input "Painting"
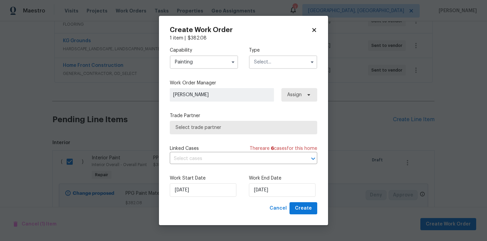
click at [267, 65] on input "text" at bounding box center [283, 62] width 68 height 14
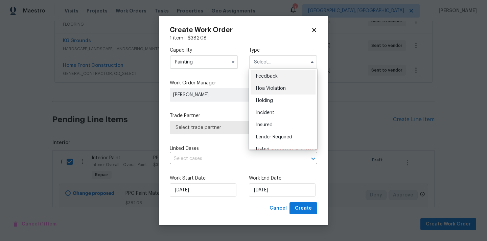
scroll to position [154, 0]
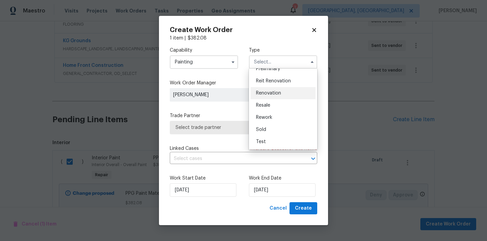
click at [272, 90] on div "Renovation" at bounding box center [283, 93] width 65 height 12
type input "Renovation"
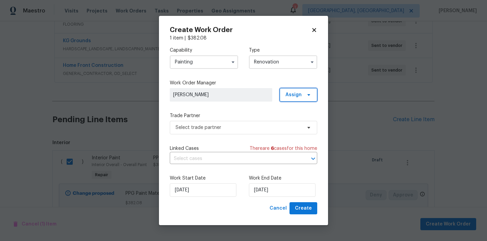
click at [293, 94] on span "Assign" at bounding box center [293, 95] width 16 height 7
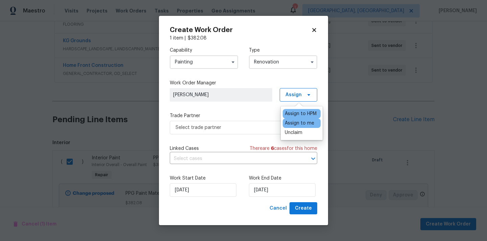
click at [291, 123] on div "Assign to me" at bounding box center [299, 123] width 29 height 7
click at [253, 125] on span "Select trade partner" at bounding box center [239, 127] width 126 height 7
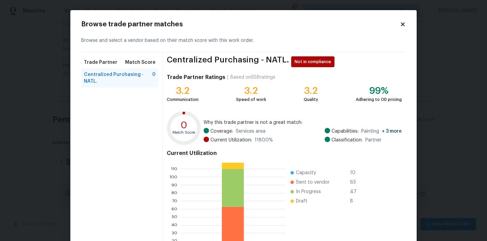
scroll to position [57, 0]
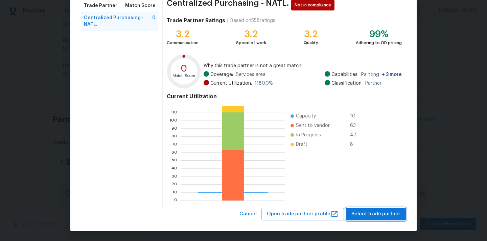
click at [370, 214] on span "Select trade partner" at bounding box center [375, 214] width 49 height 8
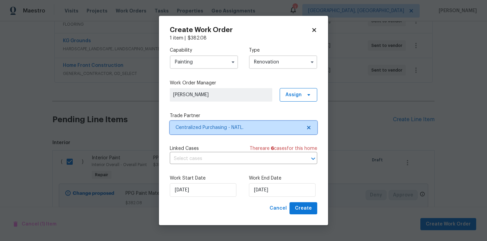
scroll to position [0, 0]
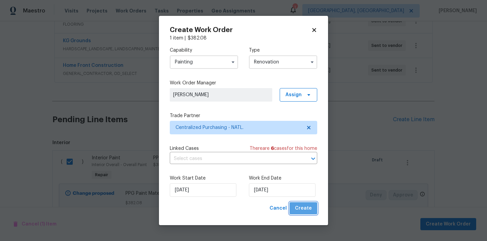
click at [306, 209] on span "Create" at bounding box center [303, 209] width 17 height 8
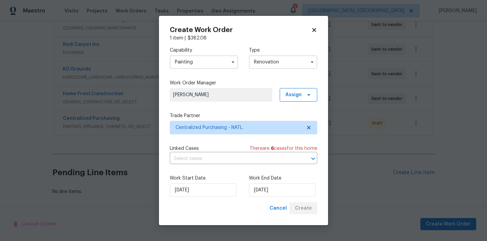
scroll to position [139, 0]
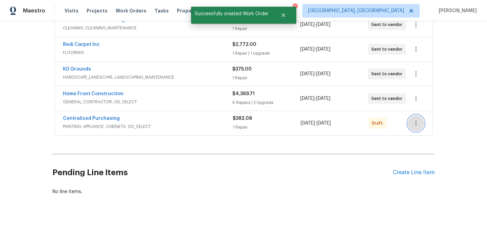
click at [418, 123] on icon "button" at bounding box center [416, 123] width 8 height 8
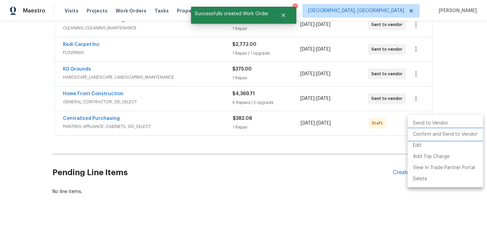
click at [417, 135] on li "Confirm and Send to Vendor" at bounding box center [445, 134] width 75 height 11
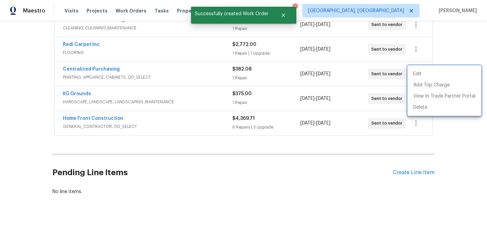
click at [147, 81] on div at bounding box center [243, 120] width 487 height 241
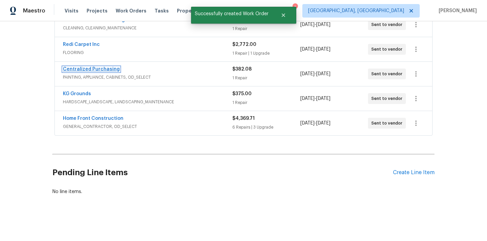
click at [100, 67] on link "Centralized Purchasing" at bounding box center [91, 69] width 57 height 5
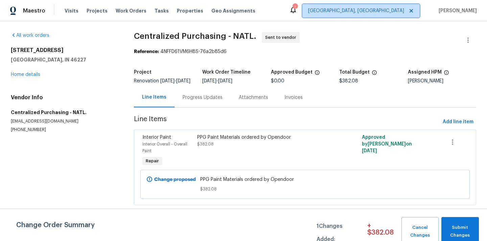
click at [404, 12] on span "[GEOGRAPHIC_DATA], [GEOGRAPHIC_DATA]" at bounding box center [356, 10] width 96 height 7
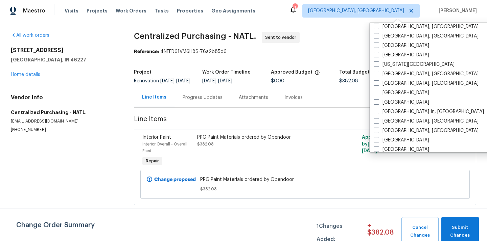
scroll to position [209, 0]
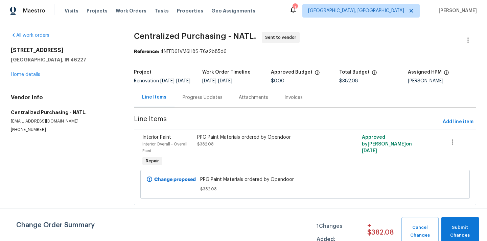
click at [347, 67] on div "Project Renovation [DATE] - [DATE] Work Order Timeline [DATE] - [DATE] Approved…" at bounding box center [305, 77] width 342 height 22
click at [90, 13] on span "Projects" at bounding box center [97, 10] width 21 height 7
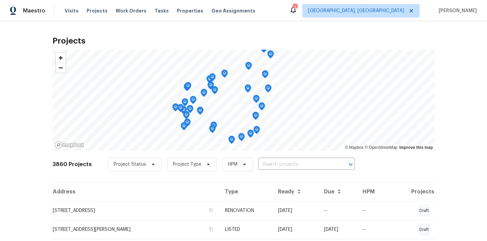
click at [302, 170] on div "Project Status Project Type HPM ​" at bounding box center [231, 165] width 247 height 14
click at [303, 163] on input "text" at bounding box center [296, 165] width 77 height 10
paste input "[STREET_ADDRESS]"
type input "[STREET_ADDRESS]"
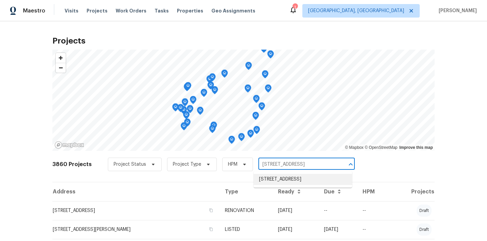
click at [288, 186] on ul "[STREET_ADDRESS]" at bounding box center [303, 179] width 98 height 17
click at [288, 180] on li "[STREET_ADDRESS]" at bounding box center [303, 179] width 98 height 11
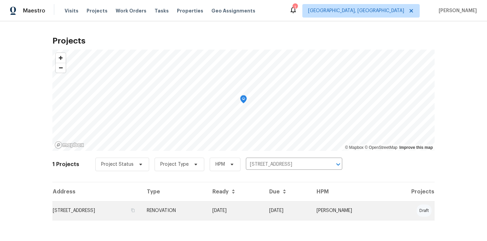
click at [133, 210] on td "[STREET_ADDRESS]" at bounding box center [96, 211] width 89 height 19
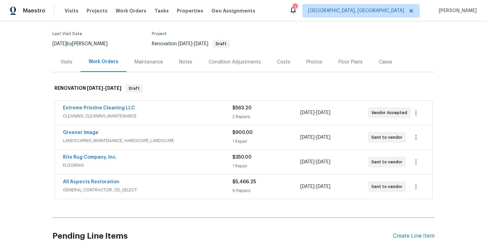
scroll to position [113, 0]
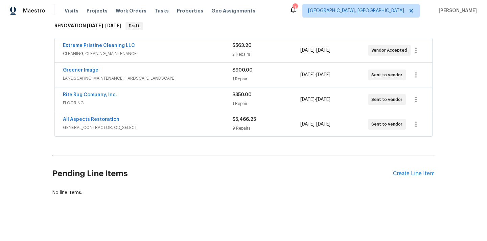
click at [414, 179] on div "Pending Line Items Create Line Item" at bounding box center [243, 173] width 382 height 31
click at [410, 169] on div "Pending Line Items Create Line Item" at bounding box center [243, 173] width 382 height 31
click at [408, 173] on div "Create Line Item" at bounding box center [414, 174] width 42 height 6
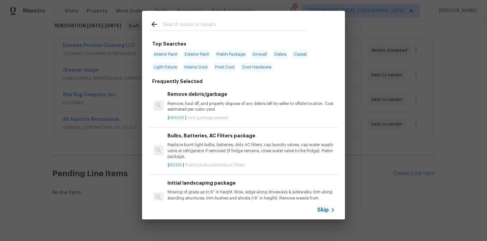
click at [237, 26] on input "text" at bounding box center [234, 25] width 143 height 10
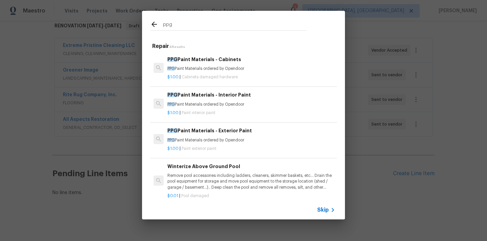
type input "ppg"
click at [216, 111] on p "$1.00 | Paint interior paint" at bounding box center [251, 113] width 168 height 6
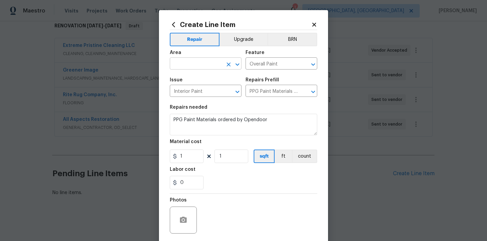
click at [212, 69] on input "text" at bounding box center [196, 64] width 53 height 10
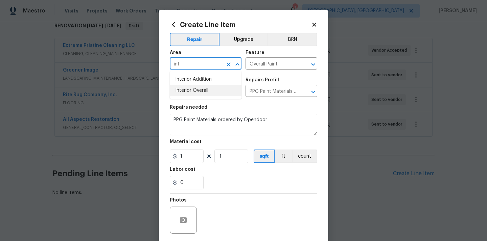
click at [206, 92] on li "Interior Overall" at bounding box center [206, 90] width 72 height 11
type input "Interior Overall"
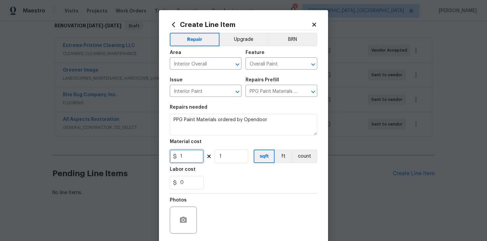
drag, startPoint x: 186, startPoint y: 155, endPoint x: 171, endPoint y: 155, distance: 14.9
click at [171, 155] on input "1" at bounding box center [187, 157] width 34 height 14
paste input "369.69"
type input "369.69"
click at [232, 184] on div "0" at bounding box center [243, 183] width 147 height 14
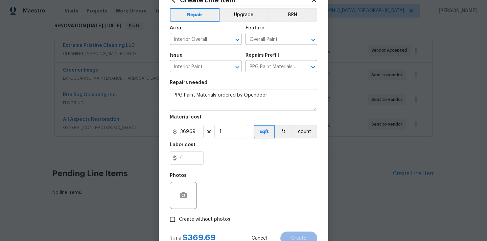
scroll to position [50, 0]
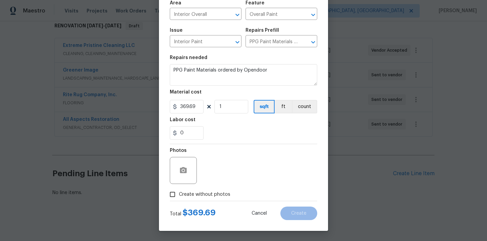
click at [218, 187] on div "Photos" at bounding box center [243, 166] width 147 height 44
click at [214, 195] on span "Create without photos" at bounding box center [204, 194] width 51 height 7
click at [179, 195] on input "Create without photos" at bounding box center [172, 194] width 13 height 13
checkbox input "true"
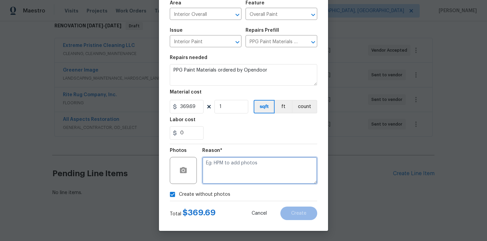
click at [222, 175] on textarea at bounding box center [259, 170] width 115 height 27
type textarea "N/A"
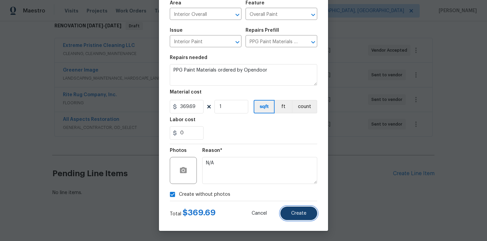
click at [304, 210] on button "Create" at bounding box center [298, 214] width 37 height 14
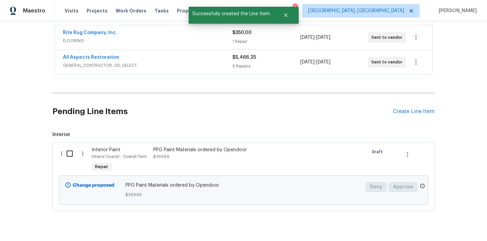
scroll to position [191, 0]
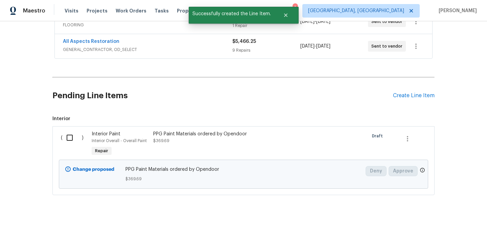
click at [70, 145] on div "( )" at bounding box center [74, 144] width 31 height 31
click at [70, 141] on input "checkbox" at bounding box center [72, 138] width 19 height 14
checkbox input "true"
click at [441, 226] on span "Create Work Order" at bounding box center [448, 225] width 45 height 8
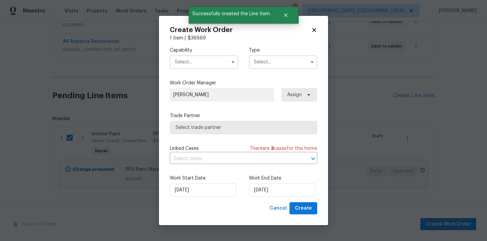
click at [217, 64] on input "text" at bounding box center [204, 62] width 68 height 14
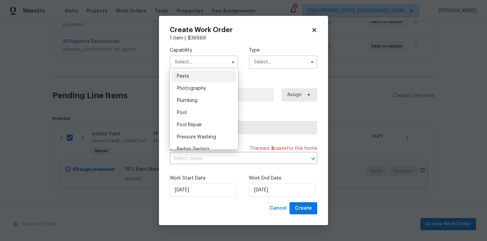
scroll to position [565, 0]
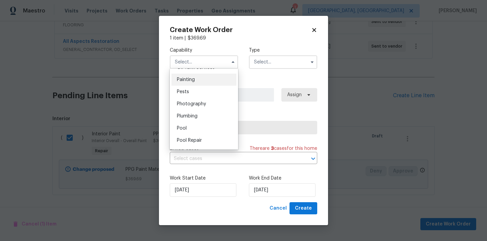
click at [211, 85] on div "Painting" at bounding box center [203, 80] width 65 height 12
type input "Painting"
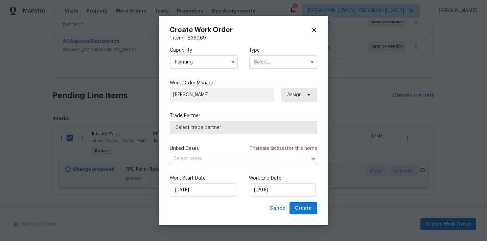
click at [273, 57] on input "text" at bounding box center [283, 62] width 68 height 14
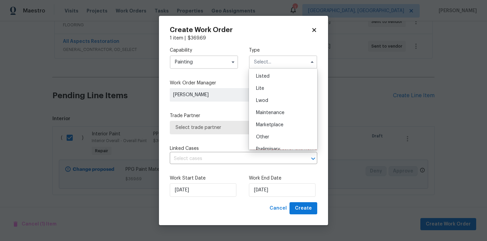
scroll to position [154, 0]
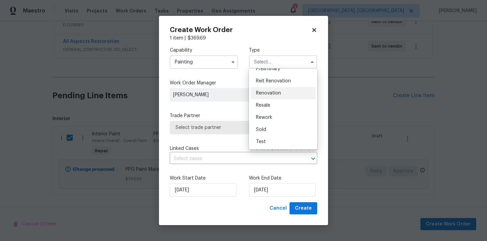
click at [282, 93] on div "Renovation" at bounding box center [283, 93] width 65 height 12
type input "Renovation"
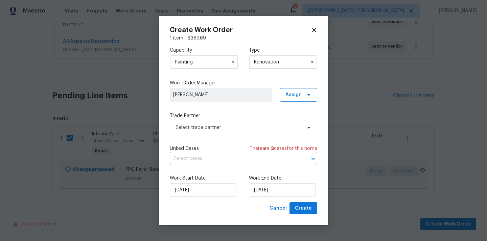
scroll to position [0, 0]
click at [299, 94] on span "Assign" at bounding box center [293, 95] width 16 height 7
click at [298, 124] on div "Assign to me" at bounding box center [299, 123] width 29 height 7
click at [237, 127] on span "Select trade partner" at bounding box center [239, 127] width 126 height 7
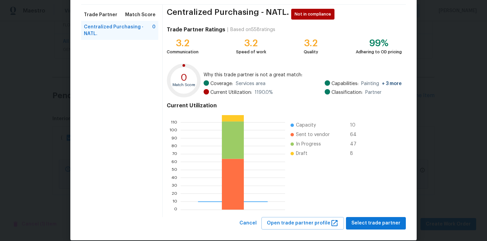
scroll to position [57, 0]
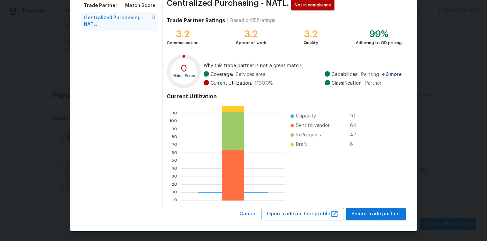
click at [361, 221] on div "Browse trade partner matches Browse and select a vendor based on their match sc…" at bounding box center [243, 92] width 346 height 278
click at [362, 215] on span "Select trade partner" at bounding box center [375, 214] width 49 height 8
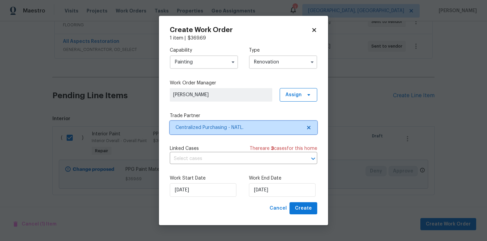
scroll to position [0, 0]
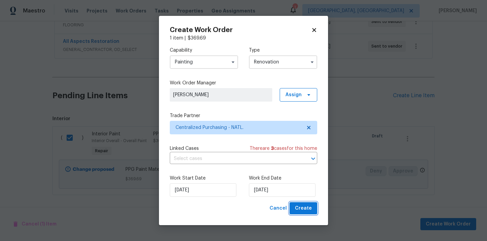
click at [303, 209] on span "Create" at bounding box center [303, 209] width 17 height 8
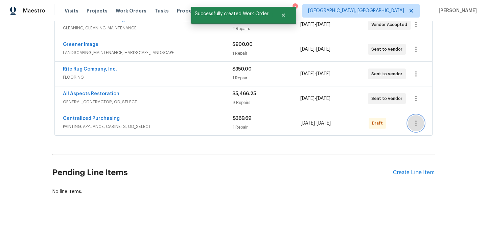
click at [418, 123] on icon "button" at bounding box center [416, 123] width 8 height 8
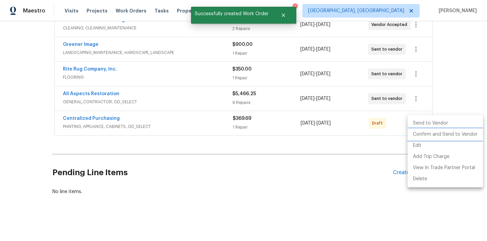
click at [422, 134] on li "Confirm and Send to Vendor" at bounding box center [445, 134] width 75 height 11
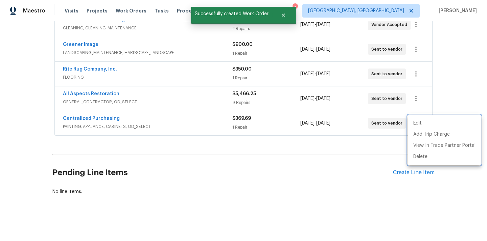
click at [130, 118] on div at bounding box center [243, 120] width 487 height 241
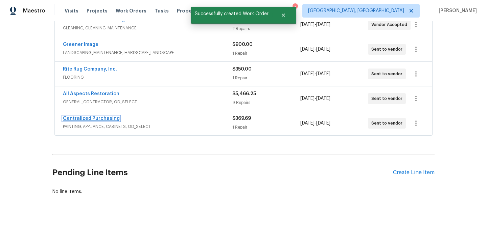
click at [106, 117] on link "Centralized Purchasing" at bounding box center [91, 118] width 57 height 5
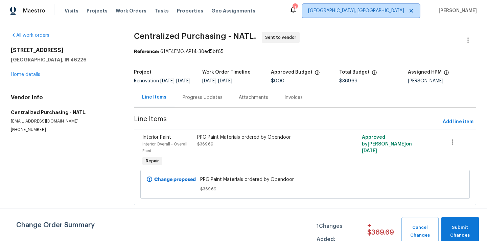
click at [381, 10] on span "[GEOGRAPHIC_DATA], [GEOGRAPHIC_DATA]" at bounding box center [356, 10] width 96 height 7
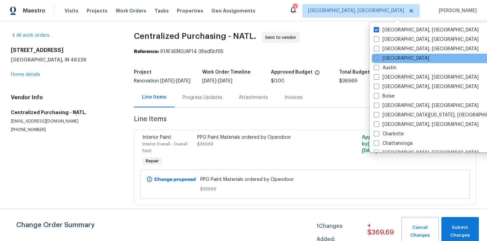
click at [391, 60] on label "[GEOGRAPHIC_DATA]" at bounding box center [401, 58] width 55 height 7
click at [378, 60] on input "[GEOGRAPHIC_DATA]" at bounding box center [376, 57] width 4 height 4
checkbox input "true"
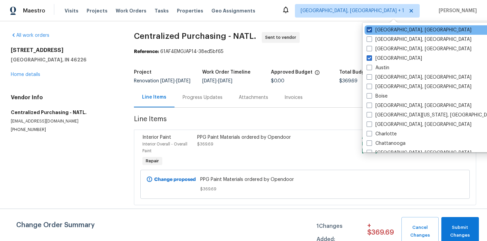
click at [390, 31] on label "[GEOGRAPHIC_DATA], [GEOGRAPHIC_DATA]" at bounding box center [419, 30] width 105 height 7
click at [371, 31] on input "[GEOGRAPHIC_DATA], [GEOGRAPHIC_DATA]" at bounding box center [369, 29] width 4 height 4
checkbox input "false"
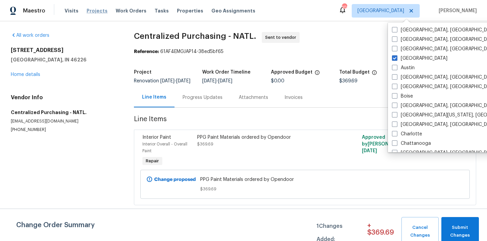
click at [89, 12] on span "Projects" at bounding box center [97, 10] width 21 height 7
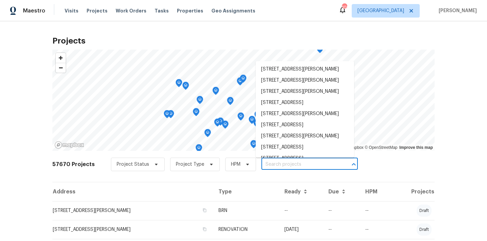
click at [288, 160] on input "text" at bounding box center [299, 165] width 77 height 10
paste input "[STREET_ADDRESS]"
type input "[STREET_ADDRESS]"
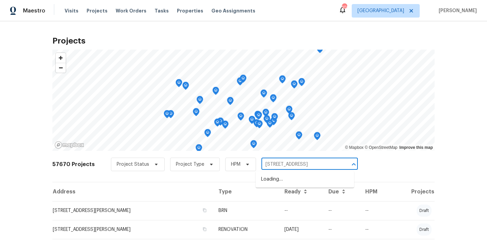
scroll to position [0, 9]
click at [286, 179] on li "[STREET_ADDRESS]" at bounding box center [305, 179] width 98 height 11
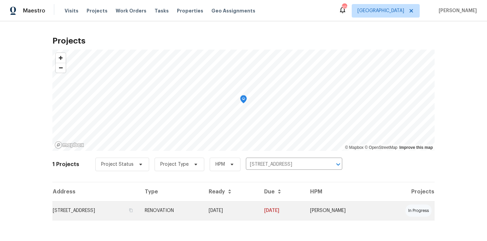
click at [203, 206] on td "RENOVATION" at bounding box center [171, 211] width 64 height 19
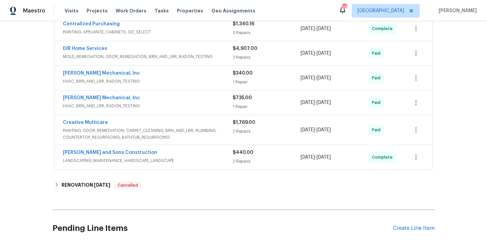
scroll to position [289, 0]
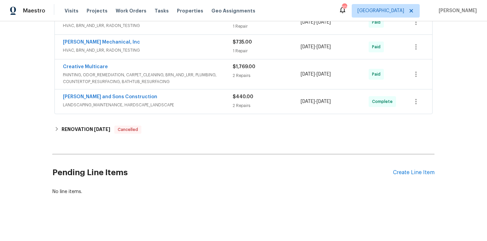
click at [415, 168] on div "Pending Line Items Create Line Item" at bounding box center [243, 172] width 382 height 31
click at [408, 171] on div "Create Line Item" at bounding box center [414, 173] width 42 height 6
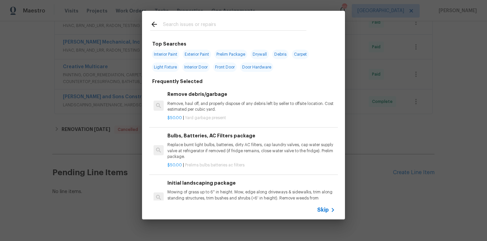
click at [228, 27] on input "text" at bounding box center [234, 25] width 143 height 10
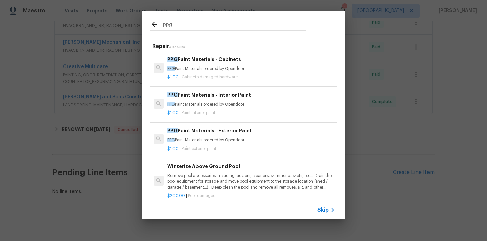
type input "ppg"
click at [221, 103] on p "PPG Paint Materials ordered by Opendoor" at bounding box center [251, 105] width 168 height 6
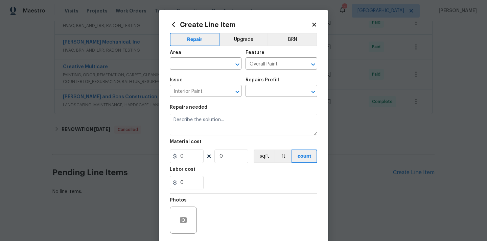
type textarea "PPG Paint Materials ordered by Opendoor"
type input "1"
type input "PPG Paint Materials - Interior Paint $1.00"
type input "1"
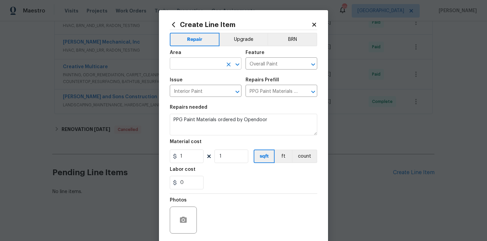
click at [206, 62] on input "text" at bounding box center [196, 64] width 53 height 10
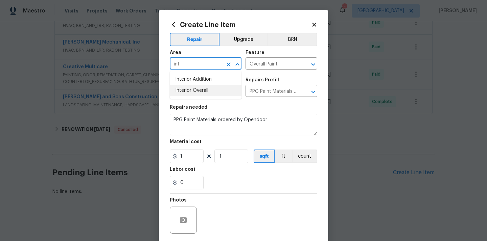
click at [198, 92] on li "Interior Overall" at bounding box center [206, 90] width 72 height 11
type input "Interior Overall"
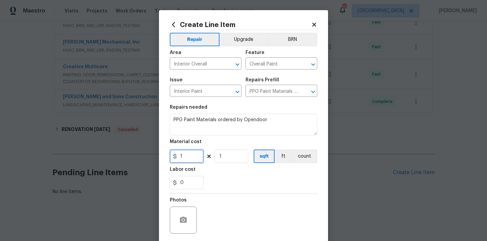
drag, startPoint x: 190, startPoint y: 153, endPoint x: 165, endPoint y: 153, distance: 25.4
click at [165, 153] on div "Create Line Item Repair Upgrade BRN Area Interior Overall ​ Feature Overall Pai…" at bounding box center [243, 145] width 169 height 271
paste input "45.26"
type input "145.26"
click at [242, 183] on div "0" at bounding box center [243, 183] width 147 height 14
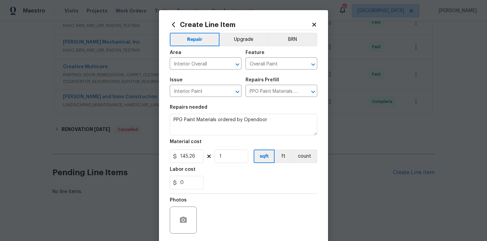
scroll to position [50, 0]
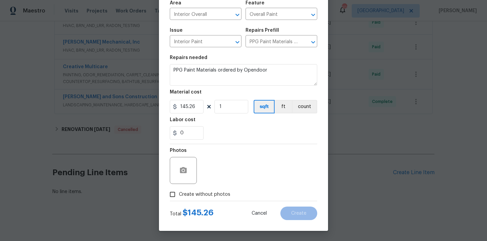
click at [210, 192] on span "Create without photos" at bounding box center [204, 194] width 51 height 7
click at [179, 192] on input "Create without photos" at bounding box center [172, 194] width 13 height 13
checkbox input "true"
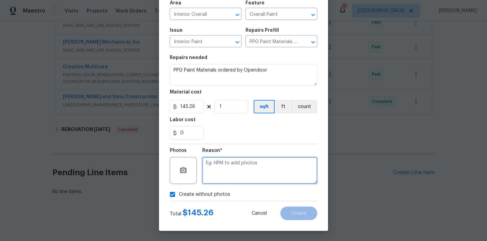
click at [219, 174] on textarea at bounding box center [259, 170] width 115 height 27
type textarea "N/A"
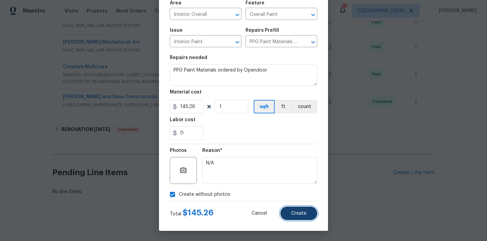
click at [286, 211] on button "Create" at bounding box center [298, 214] width 37 height 14
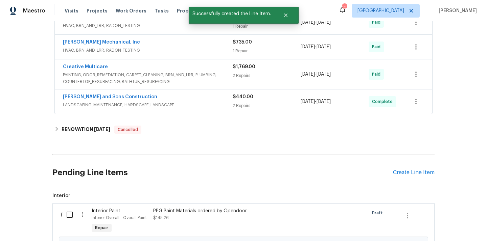
click at [71, 217] on input "checkbox" at bounding box center [72, 215] width 19 height 14
checkbox input "true"
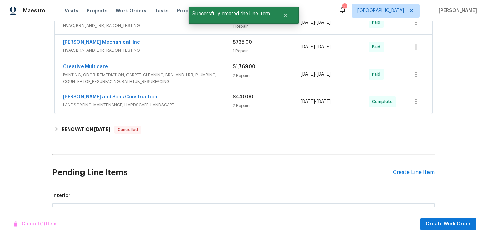
click at [454, 216] on div "Cancel (1) Item Create Work Order" at bounding box center [243, 224] width 487 height 34
click at [437, 228] on span "Create Work Order" at bounding box center [448, 225] width 45 height 8
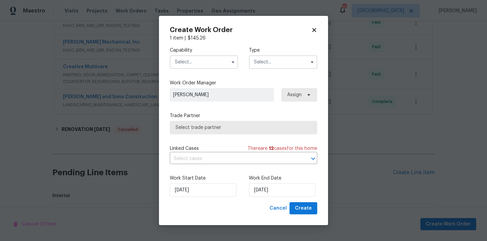
click at [213, 55] on input "text" at bounding box center [204, 62] width 68 height 14
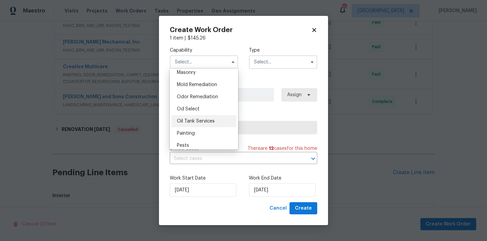
scroll to position [516, 0]
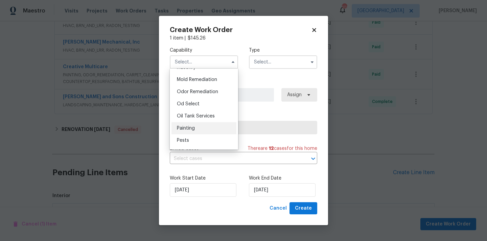
click at [198, 128] on div "Painting" at bounding box center [203, 128] width 65 height 12
type input "Painting"
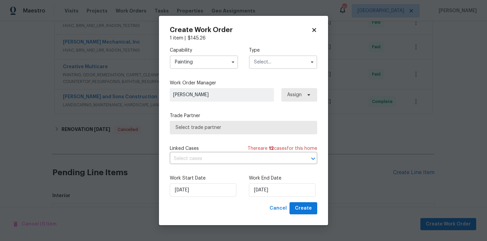
click at [273, 59] on input "text" at bounding box center [283, 62] width 68 height 14
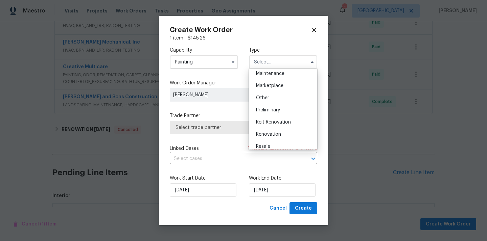
scroll to position [154, 0]
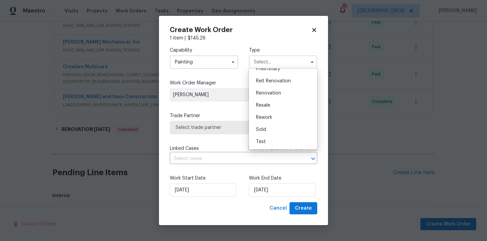
click at [274, 92] on span "Renovation" at bounding box center [268, 93] width 25 height 5
type input "Renovation"
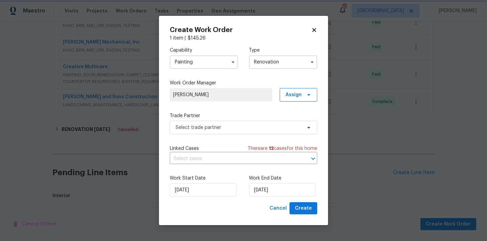
scroll to position [0, 0]
click at [298, 96] on span "Assign" at bounding box center [293, 95] width 16 height 7
click at [295, 122] on div "Assign to me" at bounding box center [299, 123] width 29 height 7
click at [249, 127] on span "Select trade partner" at bounding box center [239, 127] width 126 height 7
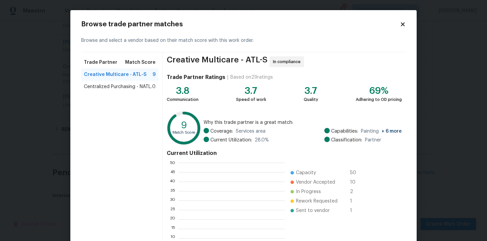
scroll to position [95, 106]
click at [139, 90] on div "Centralized Purchasing - NATL. 0" at bounding box center [119, 87] width 77 height 12
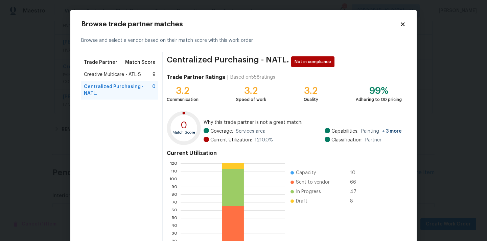
scroll to position [57, 0]
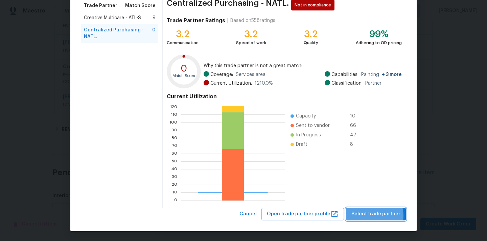
click at [374, 216] on span "Select trade partner" at bounding box center [375, 214] width 49 height 8
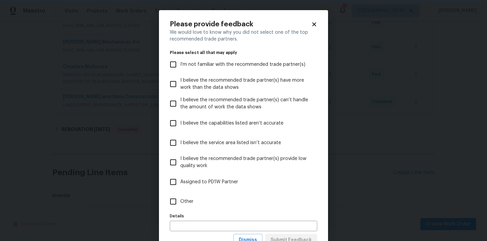
scroll to position [0, 0]
click at [288, 198] on label "Other" at bounding box center [239, 202] width 146 height 20
click at [180, 198] on input "Other" at bounding box center [173, 202] width 14 height 14
checkbox input "true"
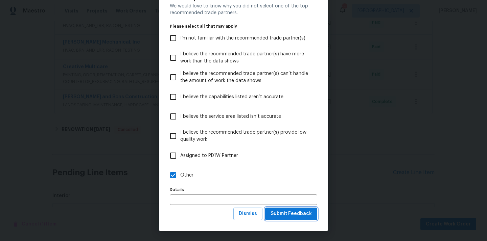
click at [287, 213] on span "Submit Feedback" at bounding box center [291, 214] width 41 height 8
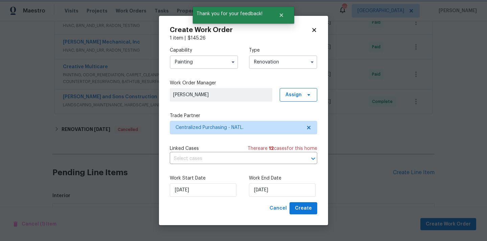
scroll to position [0, 0]
click at [307, 205] on span "Create" at bounding box center [303, 209] width 17 height 8
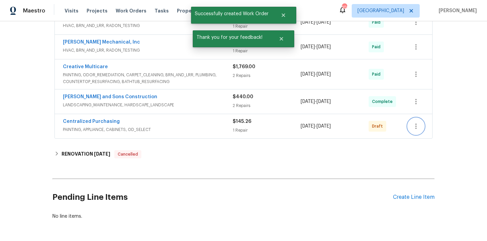
click at [411, 122] on button "button" at bounding box center [416, 126] width 16 height 16
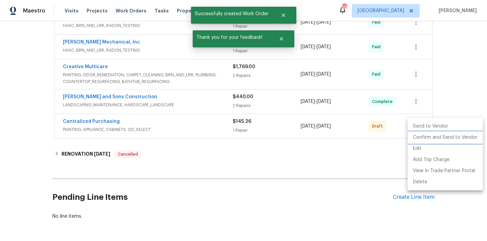
click at [421, 136] on li "Confirm and Send to Vendor" at bounding box center [445, 137] width 75 height 11
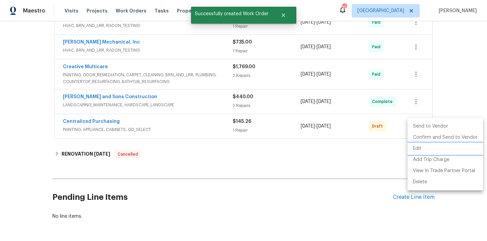
scroll to position [136, 0]
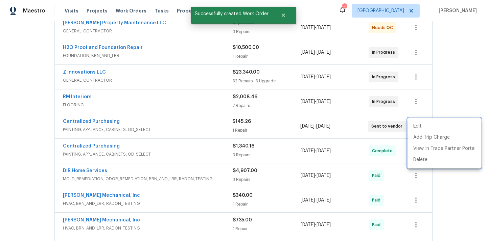
click at [124, 102] on div at bounding box center [243, 120] width 487 height 241
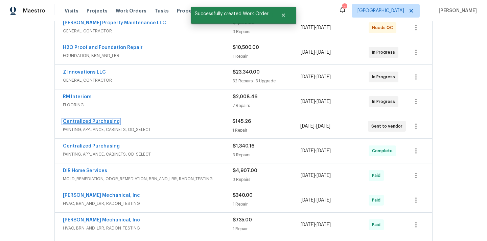
click at [104, 121] on link "Centralized Purchasing" at bounding box center [91, 121] width 57 height 5
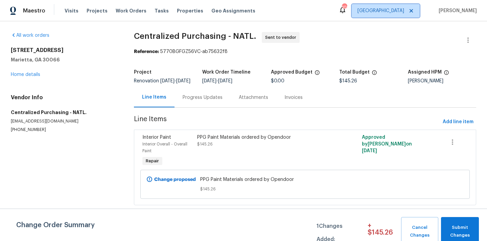
click at [395, 10] on span "[GEOGRAPHIC_DATA]" at bounding box center [380, 10] width 47 height 7
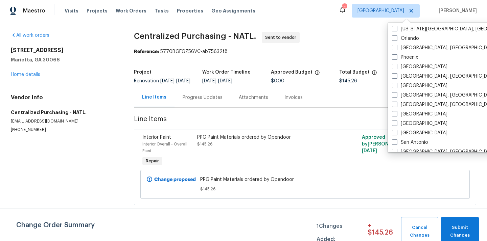
scroll to position [341, 0]
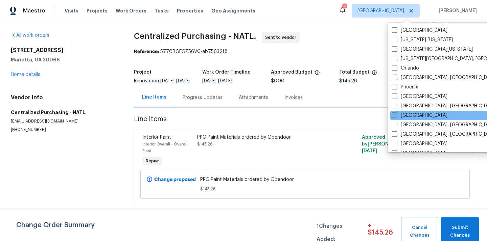
click at [400, 116] on label "[GEOGRAPHIC_DATA]" at bounding box center [419, 115] width 55 height 7
click at [396, 116] on input "[GEOGRAPHIC_DATA]" at bounding box center [394, 114] width 4 height 4
checkbox input "true"
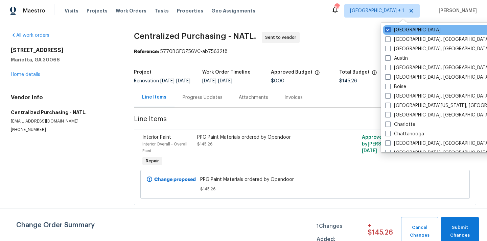
click at [399, 33] on div "[GEOGRAPHIC_DATA]" at bounding box center [451, 29] width 136 height 9
click at [398, 32] on label "[GEOGRAPHIC_DATA]" at bounding box center [412, 30] width 55 height 7
click at [390, 31] on input "[GEOGRAPHIC_DATA]" at bounding box center [387, 29] width 4 height 4
checkbox input "false"
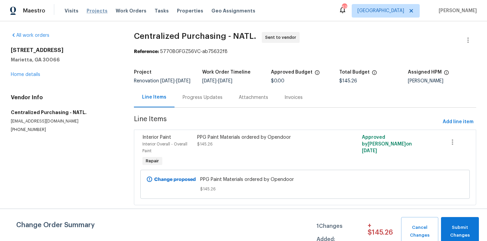
click at [89, 9] on span "Projects" at bounding box center [97, 10] width 21 height 7
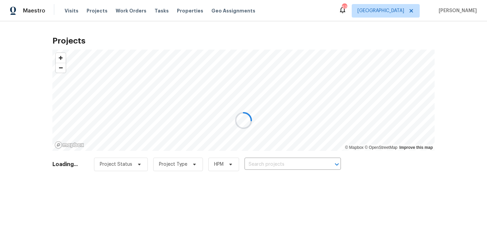
click at [260, 164] on div at bounding box center [243, 120] width 487 height 241
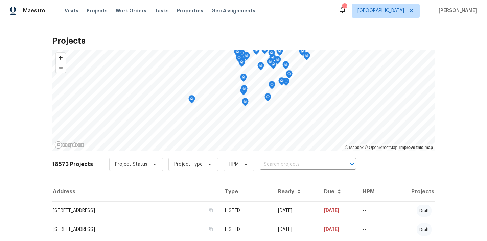
click at [260, 164] on input "text" at bounding box center [298, 165] width 77 height 10
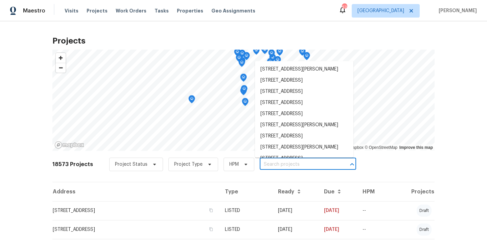
paste input "[STREET_ADDRESS]"
type input "[STREET_ADDRESS]"
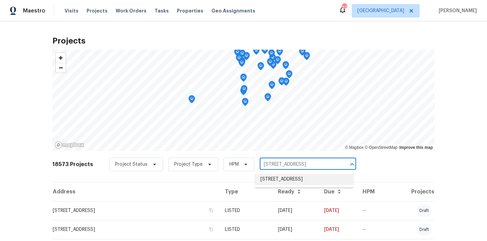
click at [265, 178] on li "[STREET_ADDRESS]" at bounding box center [304, 179] width 98 height 11
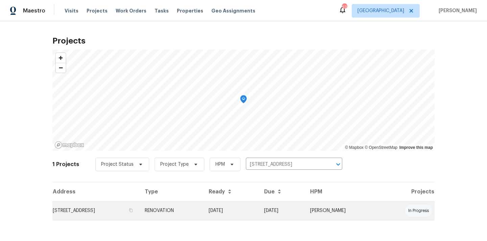
click at [235, 215] on td "[DATE]" at bounding box center [230, 211] width 55 height 19
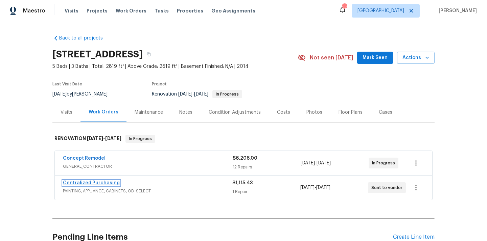
click at [100, 184] on link "Centralized Purchasing" at bounding box center [91, 183] width 57 height 5
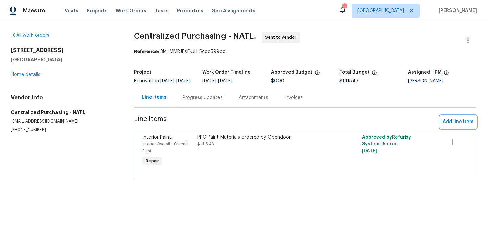
click at [449, 126] on span "Add line item" at bounding box center [458, 122] width 31 height 8
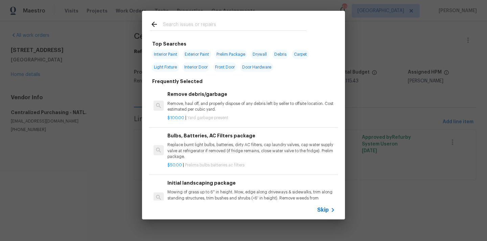
click at [284, 26] on input "text" at bounding box center [234, 25] width 143 height 10
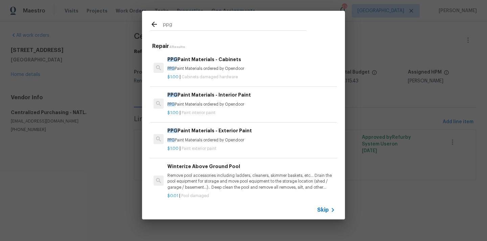
type input "ppg"
click at [238, 102] on p "PPG Paint Materials ordered by Opendoor" at bounding box center [251, 105] width 168 height 6
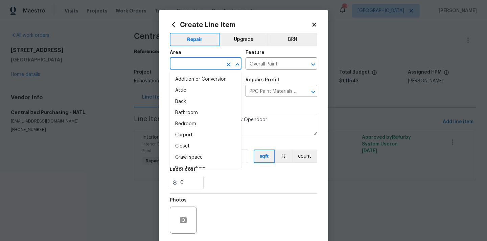
click at [221, 64] on input "text" at bounding box center [196, 64] width 53 height 10
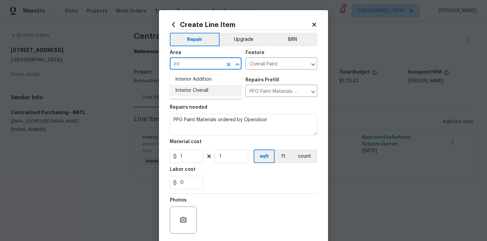
click at [208, 88] on li "Interior Overall" at bounding box center [206, 90] width 72 height 11
type input "Interior Overall"
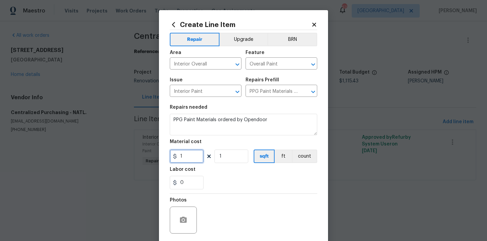
drag, startPoint x: 186, startPoint y: 153, endPoint x: 170, endPoint y: 153, distance: 16.2
click at [170, 153] on input "1" at bounding box center [187, 157] width 34 height 14
paste input "99.4"
type input "199.4"
click at [223, 185] on div "0" at bounding box center [243, 183] width 147 height 14
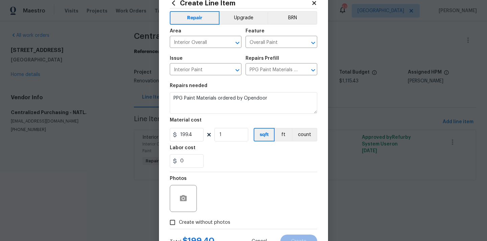
scroll to position [50, 0]
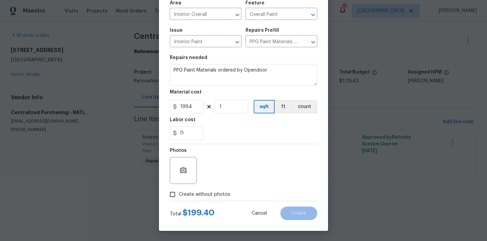
click at [217, 193] on span "Create without photos" at bounding box center [204, 194] width 51 height 7
click at [179, 193] on input "Create without photos" at bounding box center [172, 194] width 13 height 13
checkbox input "true"
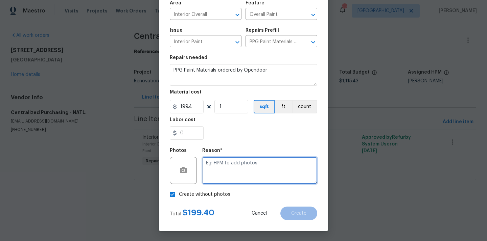
click at [227, 168] on textarea at bounding box center [259, 170] width 115 height 27
type textarea "N/A"
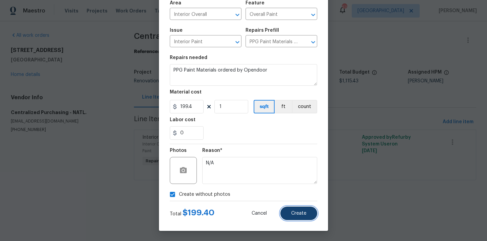
click at [296, 214] on span "Create" at bounding box center [298, 213] width 15 height 5
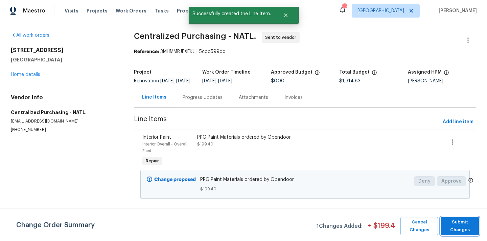
click at [460, 226] on span "Submit Changes" at bounding box center [459, 227] width 31 height 16
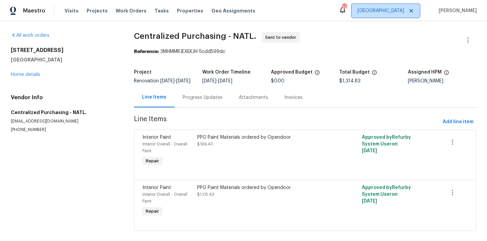
click at [404, 13] on span "[GEOGRAPHIC_DATA]" at bounding box center [380, 10] width 47 height 7
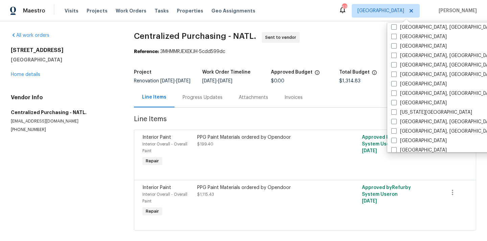
scroll to position [183, 0]
click at [413, 73] on label "[GEOGRAPHIC_DATA], [GEOGRAPHIC_DATA]" at bounding box center [443, 74] width 105 height 7
click at [396, 73] on input "[GEOGRAPHIC_DATA], [GEOGRAPHIC_DATA]" at bounding box center [393, 73] width 4 height 4
checkbox input "true"
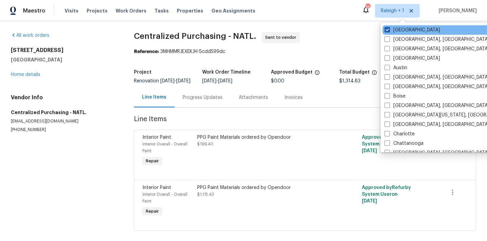
click at [393, 28] on label "[GEOGRAPHIC_DATA]" at bounding box center [412, 30] width 55 height 7
click at [389, 28] on input "[GEOGRAPHIC_DATA]" at bounding box center [387, 29] width 4 height 4
checkbox input "false"
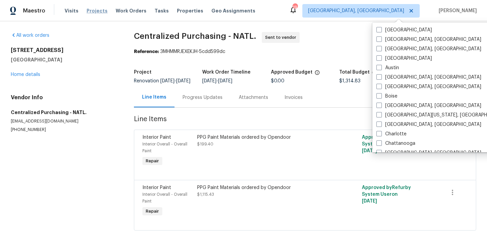
click at [91, 9] on span "Projects" at bounding box center [97, 10] width 21 height 7
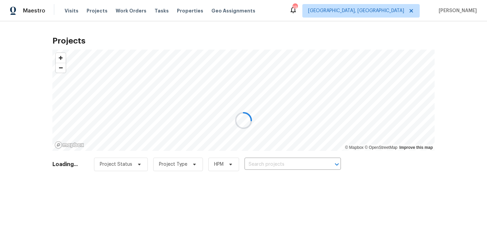
click at [299, 169] on div at bounding box center [243, 120] width 487 height 241
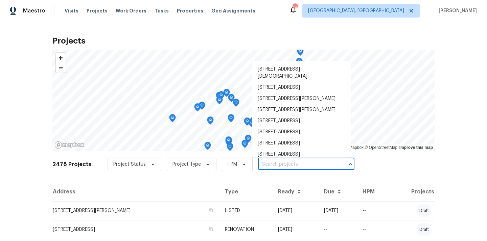
click at [304, 164] on input "text" at bounding box center [296, 165] width 77 height 10
paste input "[STREET_ADDRESS][PERSON_NAME]"
type input "[STREET_ADDRESS][PERSON_NAME]"
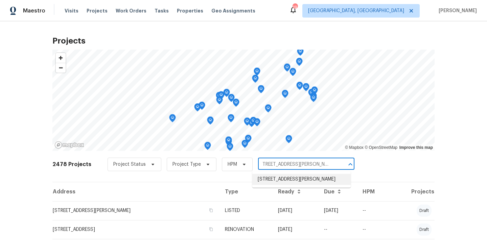
click at [299, 181] on li "[STREET_ADDRESS][PERSON_NAME]" at bounding box center [301, 179] width 98 height 11
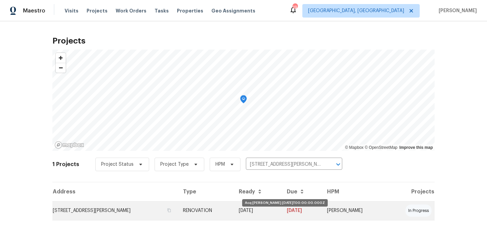
click at [276, 213] on td "[DATE]" at bounding box center [257, 211] width 48 height 19
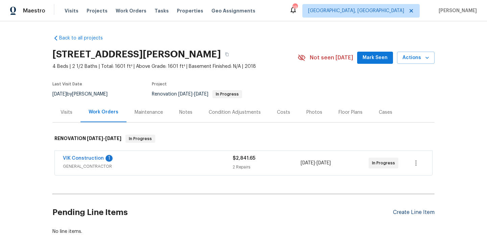
click at [400, 215] on div "Create Line Item" at bounding box center [414, 213] width 42 height 6
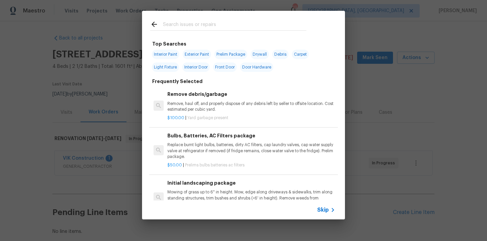
click at [271, 25] on input "text" at bounding box center [234, 25] width 143 height 10
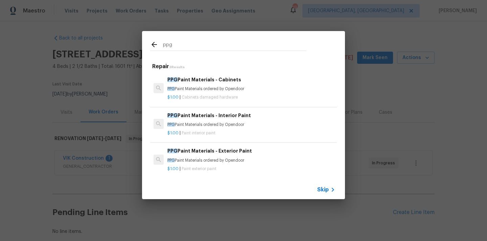
type input "ppg"
click at [208, 86] on div "PPG Paint Materials - Cabinets PPG Paint Materials ordered by Opendoor" at bounding box center [251, 84] width 168 height 16
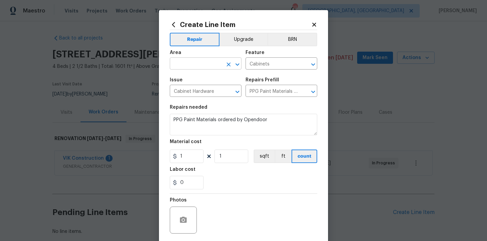
click at [200, 69] on input "text" at bounding box center [196, 64] width 53 height 10
click at [194, 79] on li "Kitchen" at bounding box center [206, 79] width 72 height 11
type input "Kitchen"
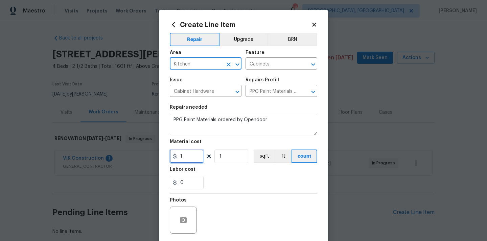
click at [178, 158] on input "1" at bounding box center [187, 157] width 34 height 14
paste input "48.65"
type input "48.65"
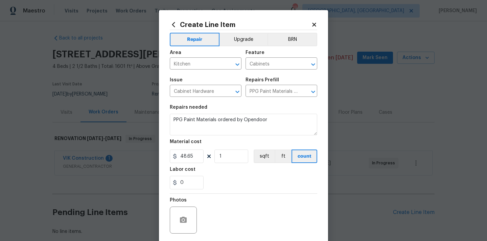
click at [227, 175] on div "Labor cost" at bounding box center [243, 171] width 147 height 9
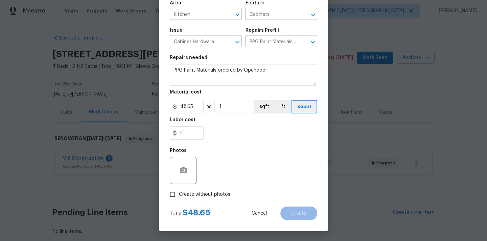
click at [217, 191] on label "Create without photos" at bounding box center [198, 194] width 64 height 13
click at [179, 191] on input "Create without photos" at bounding box center [172, 194] width 13 height 13
checkbox input "true"
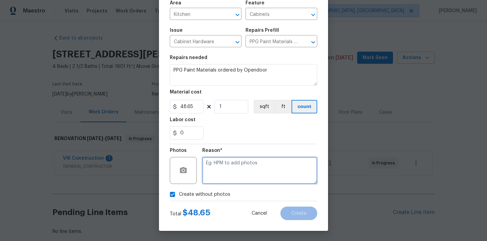
drag, startPoint x: 225, startPoint y: 177, endPoint x: 225, endPoint y: 171, distance: 5.1
click at [225, 177] on textarea at bounding box center [259, 170] width 115 height 27
type textarea "N/A"
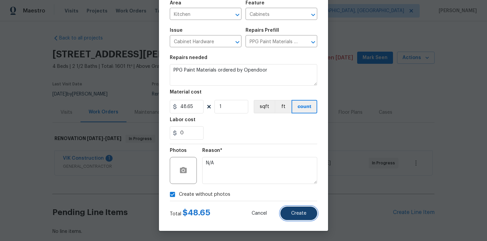
click at [299, 219] on button "Create" at bounding box center [298, 214] width 37 height 14
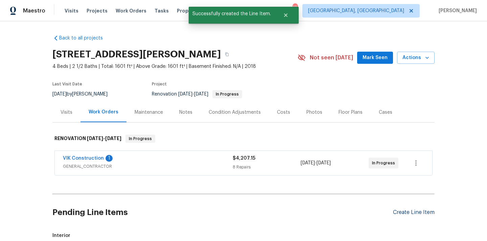
click at [403, 213] on div "Create Line Item" at bounding box center [414, 213] width 42 height 6
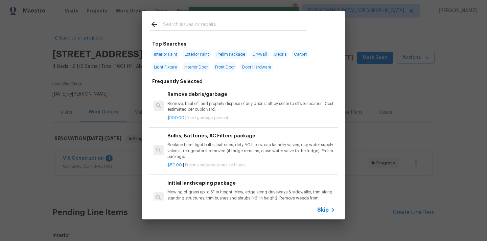
click at [255, 26] on input "text" at bounding box center [234, 25] width 143 height 10
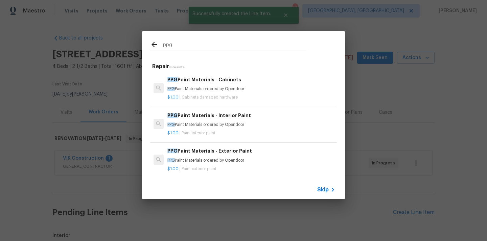
type input "ppg"
click at [209, 124] on p "PPG Paint Materials ordered by Opendoor" at bounding box center [251, 125] width 168 height 6
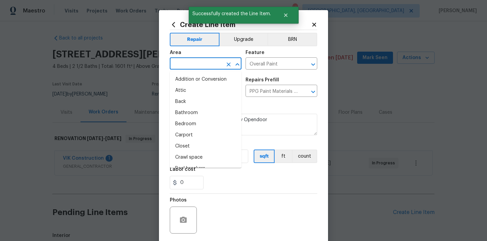
click at [214, 61] on input "text" at bounding box center [196, 64] width 53 height 10
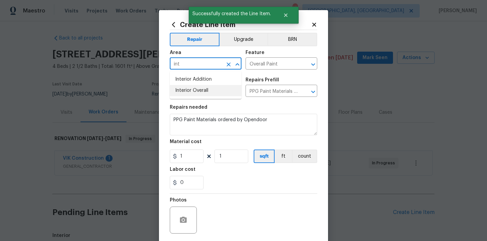
click at [203, 92] on li "Interior Overall" at bounding box center [206, 90] width 72 height 11
type input "Interior Overall"
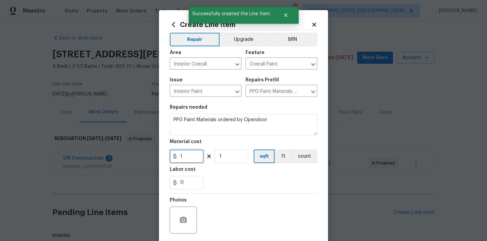
drag, startPoint x: 185, startPoint y: 155, endPoint x: 168, endPoint y: 155, distance: 16.6
click at [171, 155] on input "1" at bounding box center [187, 157] width 34 height 14
paste input "447.5"
type input "447.51"
click at [245, 195] on div "Photos" at bounding box center [243, 216] width 147 height 44
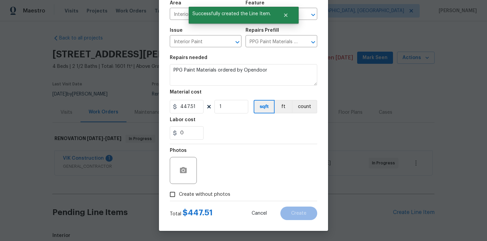
click at [218, 186] on div "Photos" at bounding box center [243, 166] width 147 height 44
click at [214, 196] on span "Create without photos" at bounding box center [204, 194] width 51 height 7
click at [179, 196] on input "Create without photos" at bounding box center [172, 194] width 13 height 13
checkbox input "true"
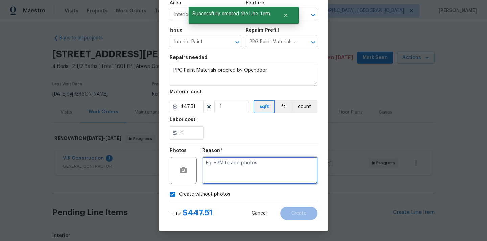
click at [225, 168] on textarea at bounding box center [259, 170] width 115 height 27
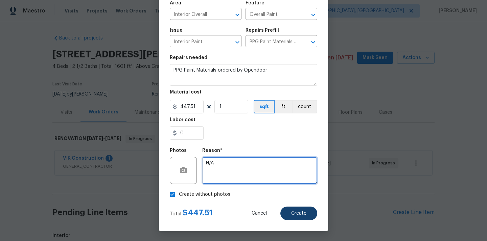
type textarea "N/A"
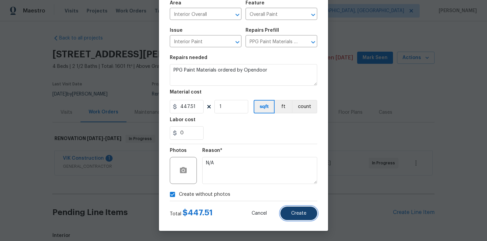
click at [296, 211] on button "Create" at bounding box center [298, 214] width 37 height 14
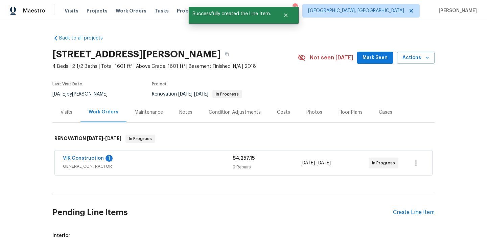
scroll to position [186, 0]
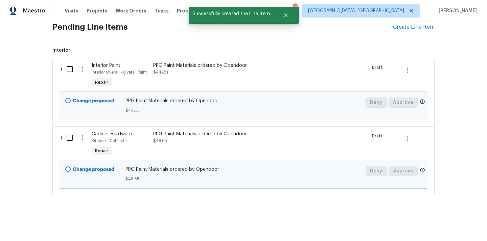
click at [75, 78] on div "( )" at bounding box center [74, 75] width 31 height 31
click at [71, 73] on input "checkbox" at bounding box center [72, 69] width 19 height 14
checkbox input "true"
click at [72, 141] on input "checkbox" at bounding box center [72, 138] width 19 height 14
checkbox input "true"
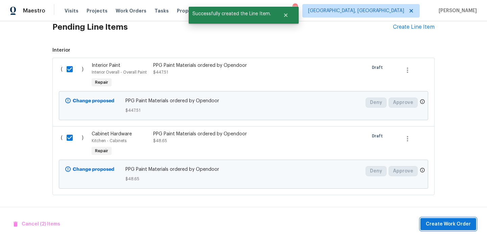
click at [438, 229] on button "Create Work Order" at bounding box center [448, 224] width 56 height 13
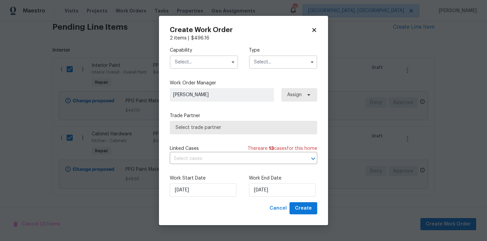
click at [200, 67] on input "text" at bounding box center [204, 62] width 68 height 14
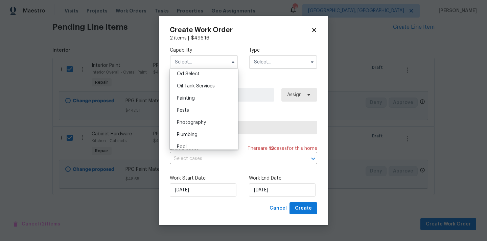
scroll to position [560, 0]
click at [197, 83] on div "Painting" at bounding box center [203, 85] width 65 height 12
type input "Painting"
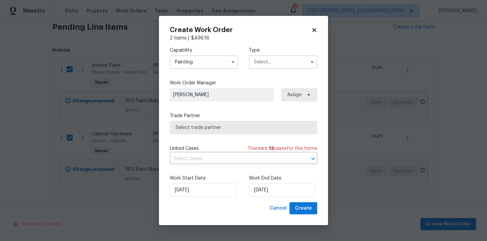
click at [260, 63] on input "text" at bounding box center [283, 62] width 68 height 14
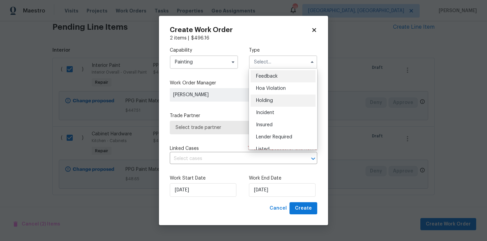
scroll to position [154, 0]
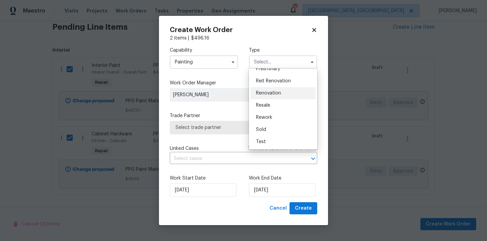
click at [266, 94] on span "Renovation" at bounding box center [268, 93] width 25 height 5
type input "Renovation"
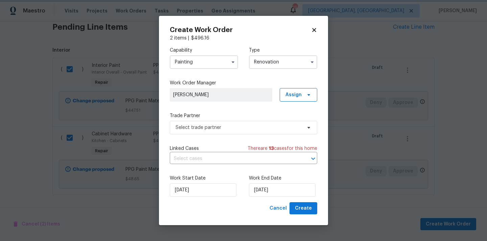
scroll to position [0, 0]
click at [286, 93] on span "Assign" at bounding box center [293, 95] width 16 height 7
click at [291, 123] on div "Assign to me" at bounding box center [299, 123] width 29 height 7
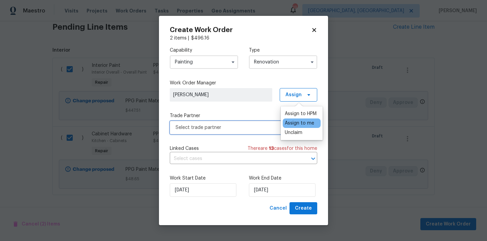
click at [241, 131] on span "Select trade partner" at bounding box center [243, 128] width 147 height 14
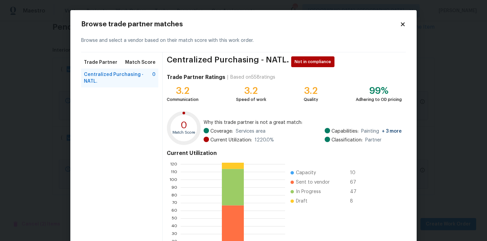
scroll to position [57, 0]
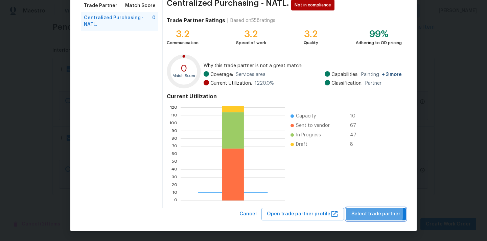
click at [362, 213] on span "Select trade partner" at bounding box center [375, 214] width 49 height 8
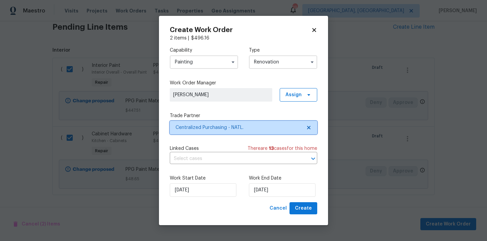
scroll to position [0, 0]
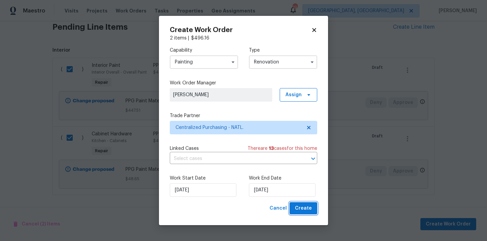
click at [313, 205] on button "Create" at bounding box center [304, 209] width 28 height 13
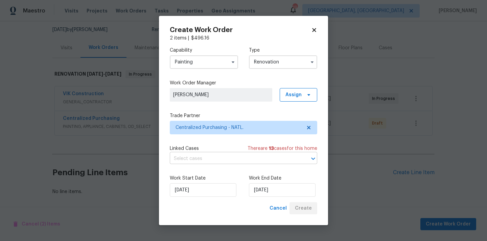
scroll to position [65, 0]
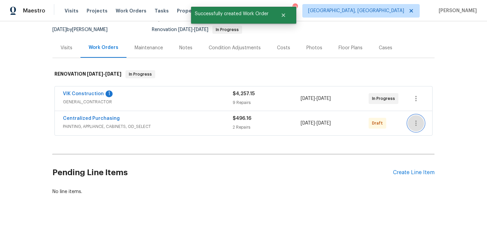
click at [416, 123] on icon "button" at bounding box center [415, 123] width 1 height 5
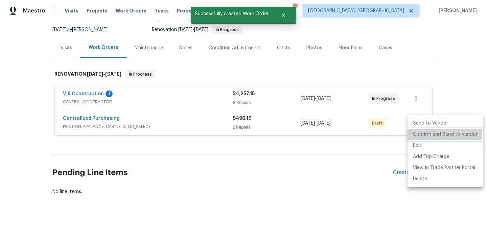
click at [418, 133] on li "Confirm and Send to Vendor" at bounding box center [445, 134] width 75 height 11
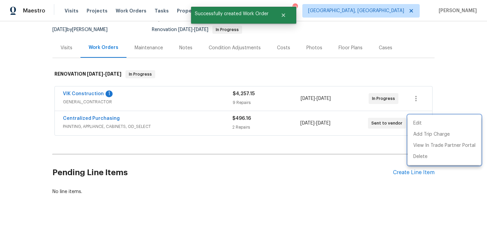
click at [176, 121] on div at bounding box center [243, 120] width 487 height 241
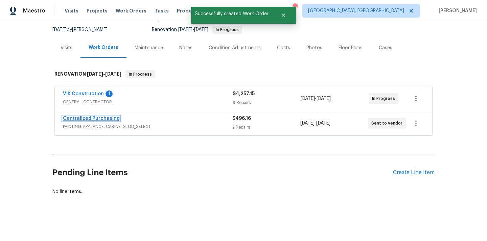
click at [96, 118] on link "Centralized Purchasing" at bounding box center [91, 118] width 57 height 5
